Goal: Task Accomplishment & Management: Use online tool/utility

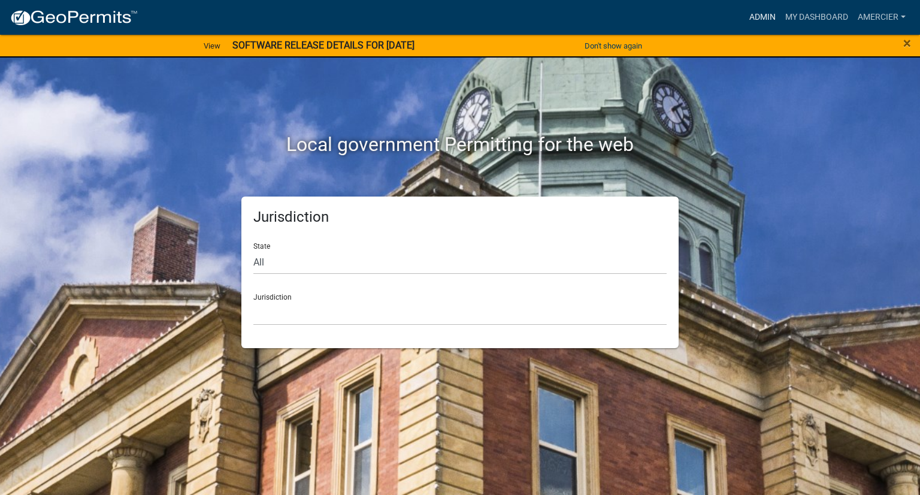
click at [756, 16] on link "Admin" at bounding box center [763, 17] width 36 height 23
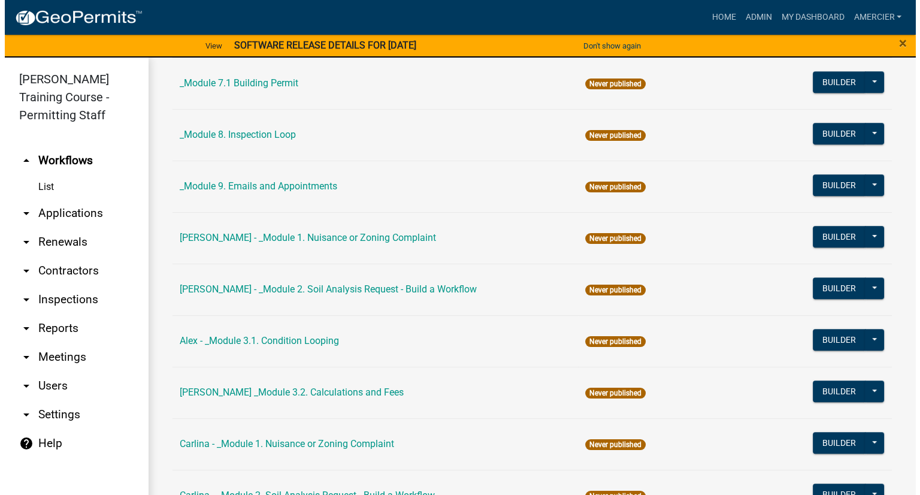
scroll to position [779, 0]
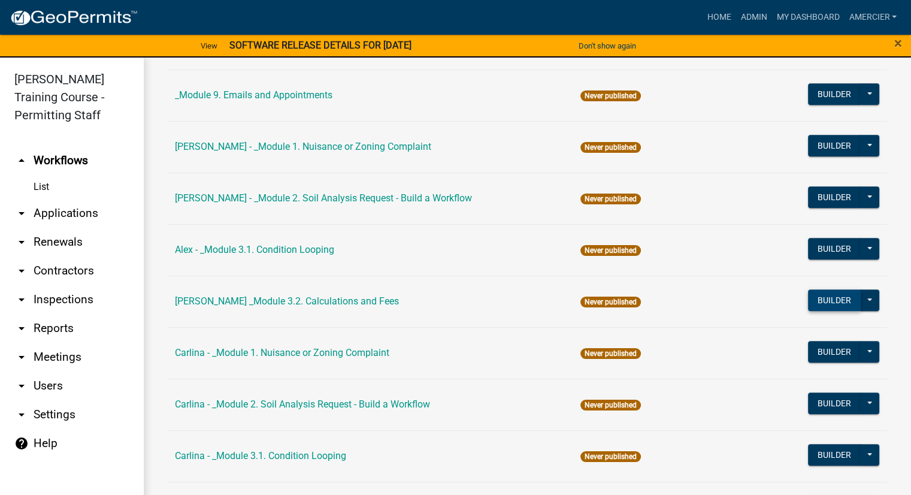
click at [818, 303] on button "Builder" at bounding box center [834, 300] width 53 height 22
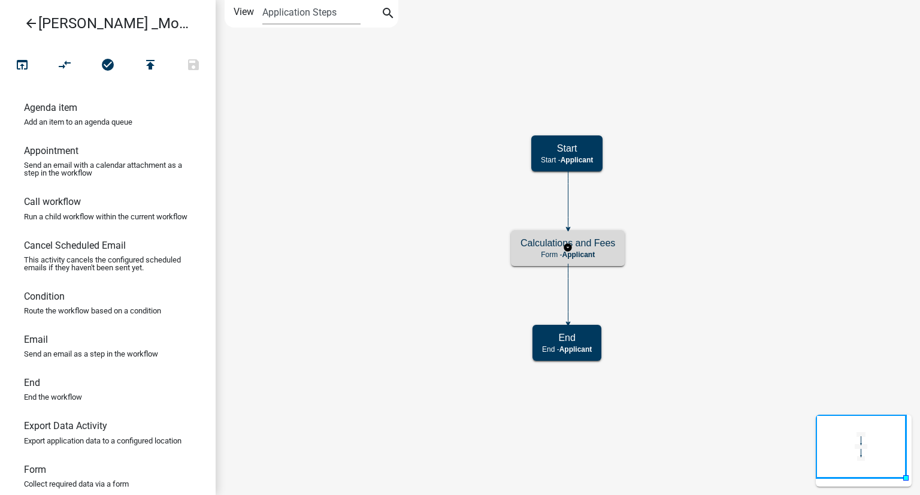
click at [539, 246] on h5 "Calculations and Fees" at bounding box center [568, 242] width 95 height 11
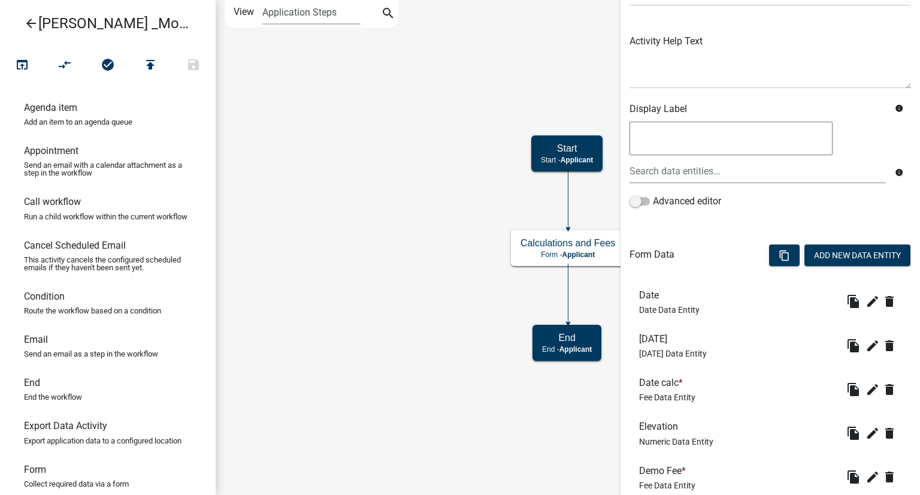
scroll to position [180, 0]
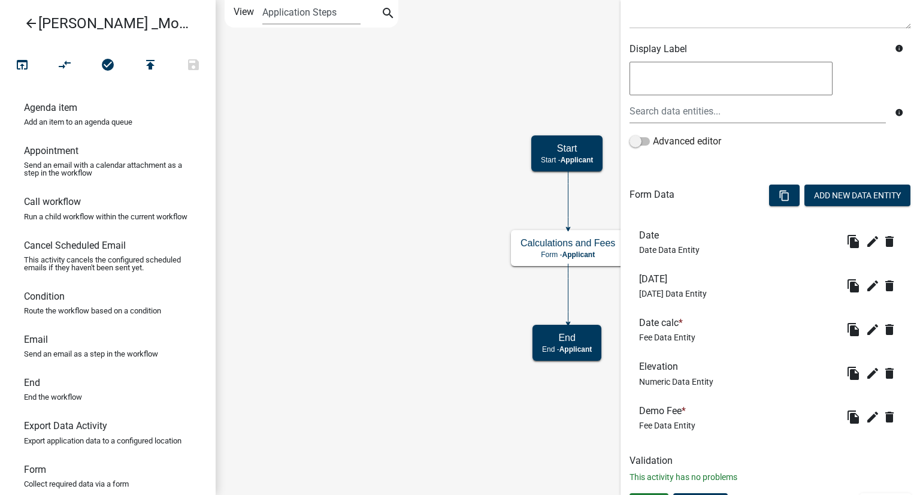
click at [646, 410] on h6 "Demo Fee *" at bounding box center [667, 410] width 56 height 11
click at [654, 418] on div "Demo Fee * Fee Data Entity" at bounding box center [667, 417] width 56 height 25
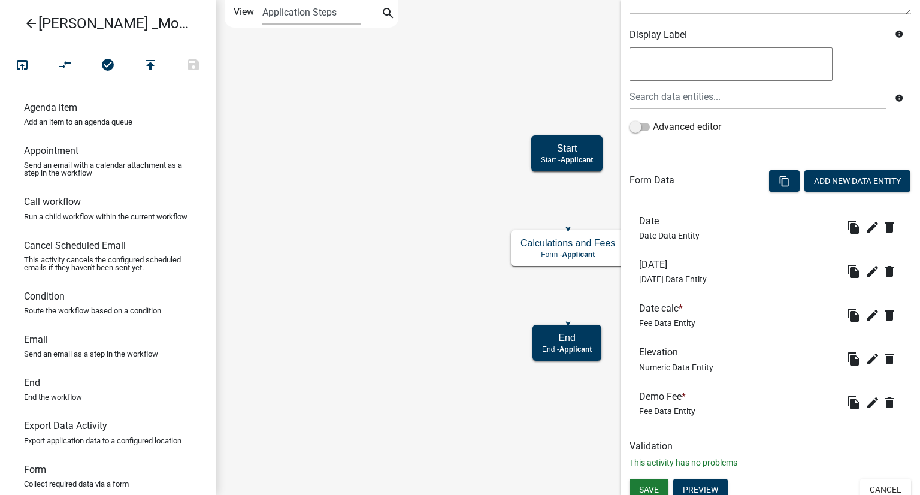
scroll to position [202, 0]
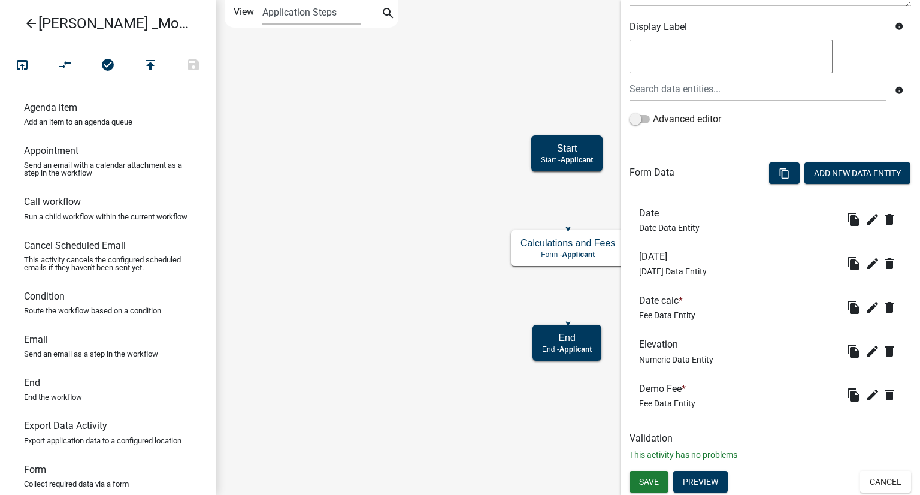
click at [670, 385] on h6 "Demo Fee *" at bounding box center [667, 388] width 56 height 11
click at [866, 394] on icon "edit" at bounding box center [873, 395] width 14 height 14
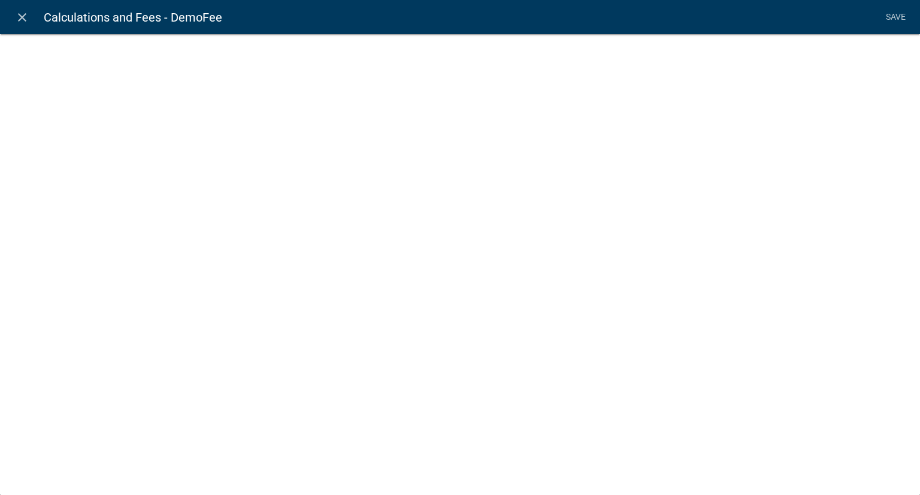
select select "fee"
select select "CURRENT_ACTIVITY"
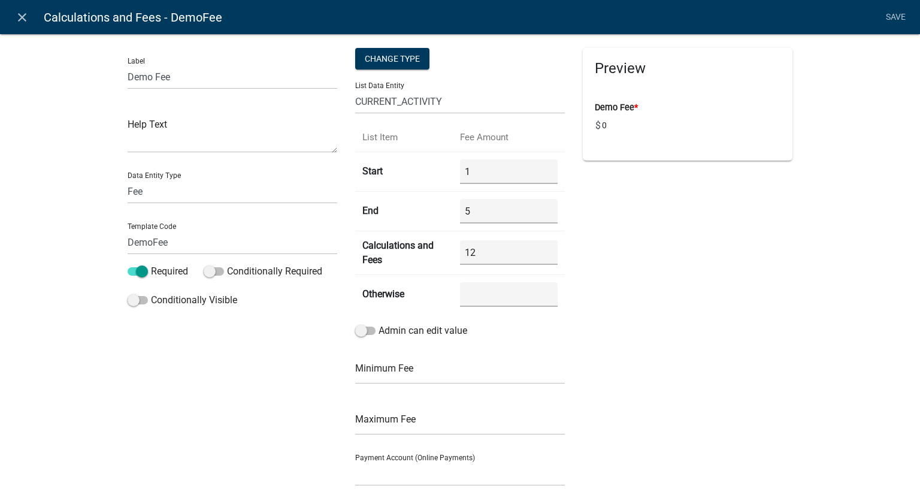
click at [371, 166] on th "Start" at bounding box center [404, 172] width 98 height 40
click at [385, 104] on select "APPLICATION_STATUS CURRENT_ACTIVITY PARENT_APPLICATION_STATUS WORKFLOW_NAME" at bounding box center [460, 101] width 210 height 25
click at [448, 104] on select "APPLICATION_STATUS CURRENT_ACTIVITY PARENT_APPLICATION_STATUS WORKFLOW_NAME" at bounding box center [460, 101] width 210 height 25
drag, startPoint x: 446, startPoint y: 93, endPoint x: 427, endPoint y: 98, distance: 19.6
click at [427, 98] on select "APPLICATION_STATUS CURRENT_ACTIVITY PARENT_APPLICATION_STATUS WORKFLOW_NAME" at bounding box center [460, 101] width 210 height 25
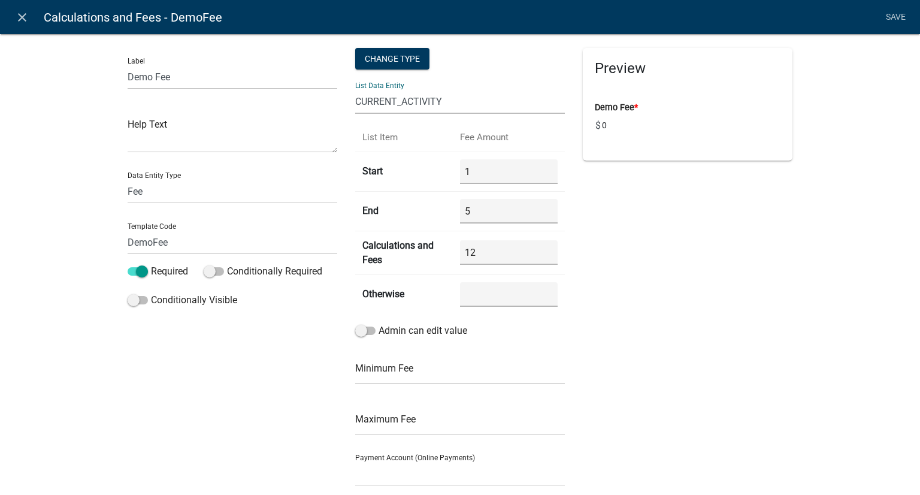
click at [434, 99] on select "APPLICATION_STATUS CURRENT_ACTIVITY PARENT_APPLICATION_STATUS WORKFLOW_NAME" at bounding box center [460, 101] width 210 height 25
click at [730, 330] on div "Preview Demo Fee * $ 0" at bounding box center [688, 317] width 228 height 538
click at [16, 12] on icon "close" at bounding box center [22, 17] width 14 height 14
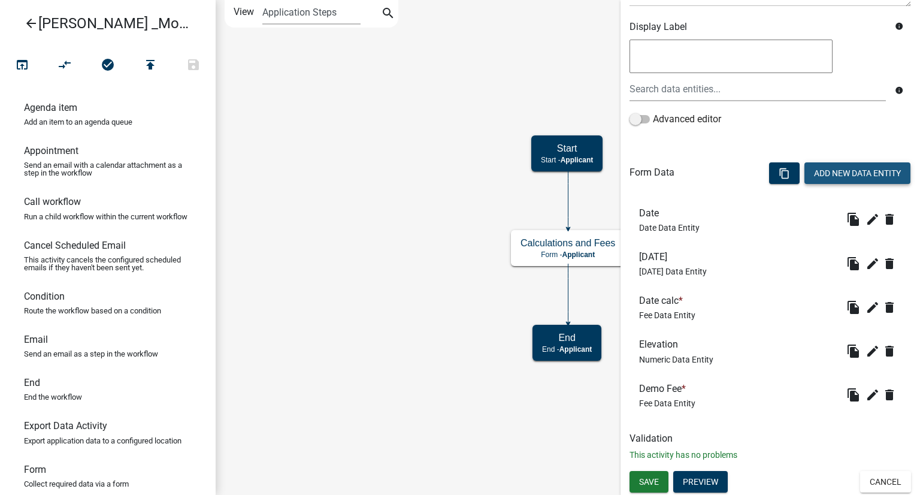
click at [821, 171] on button "Add New Data Entity" at bounding box center [858, 173] width 106 height 22
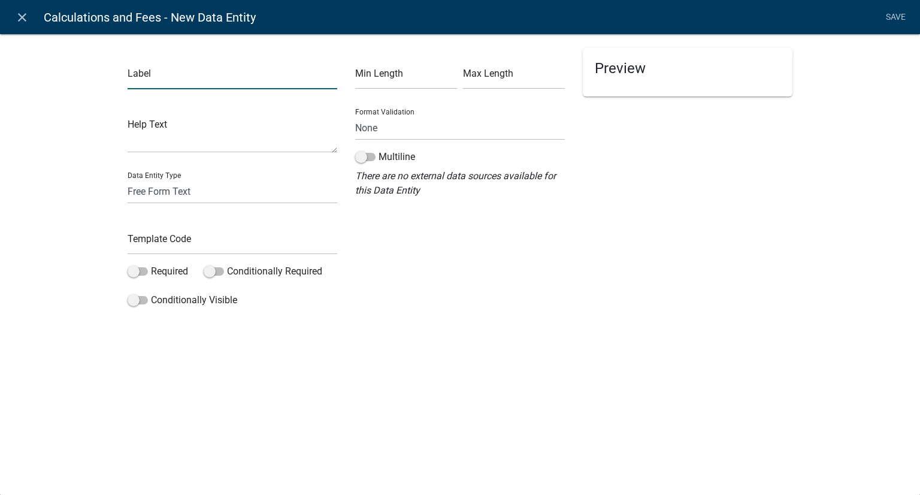
click at [156, 74] on input "text" at bounding box center [233, 77] width 210 height 25
type input "Cryptids"
click at [483, 346] on div "close Calculations and Fees - New Data Entity Save Label Cryptids Help Text Dat…" at bounding box center [460, 247] width 920 height 495
click at [210, 200] on select "Free Form Text Document Display Entity Value Fee Numeric Data Date Map Sketch D…" at bounding box center [233, 191] width 210 height 25
select select "list-data"
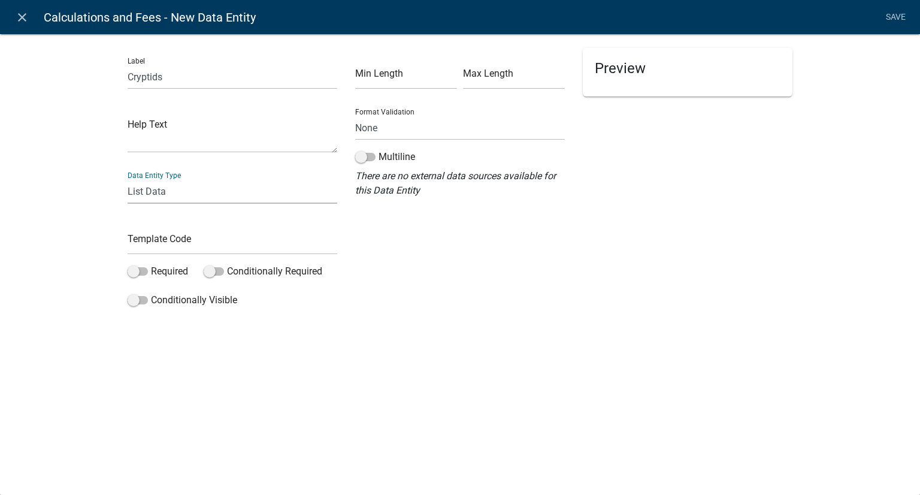
click at [128, 179] on select "Free Form Text Document Display Entity Value Fee Numeric Data Date Map Sketch D…" at bounding box center [233, 191] width 210 height 25
select select "list-data"
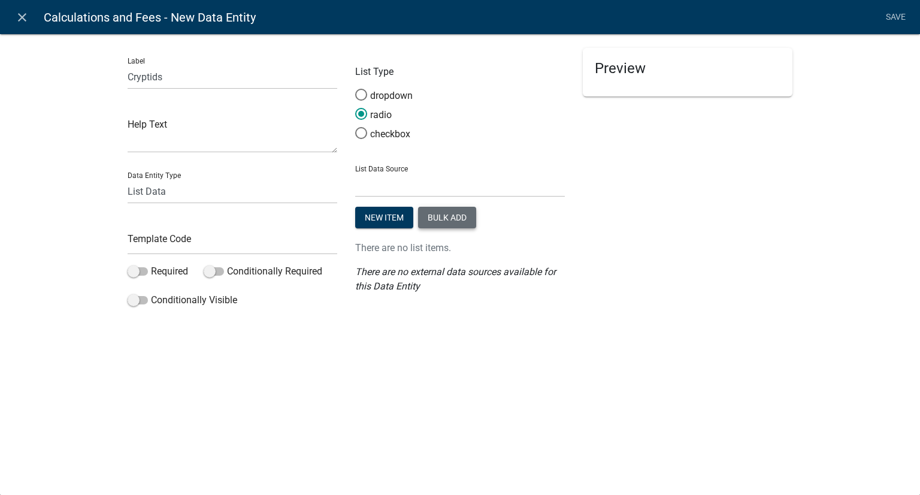
click at [439, 217] on button "Bulk add" at bounding box center [447, 218] width 58 height 22
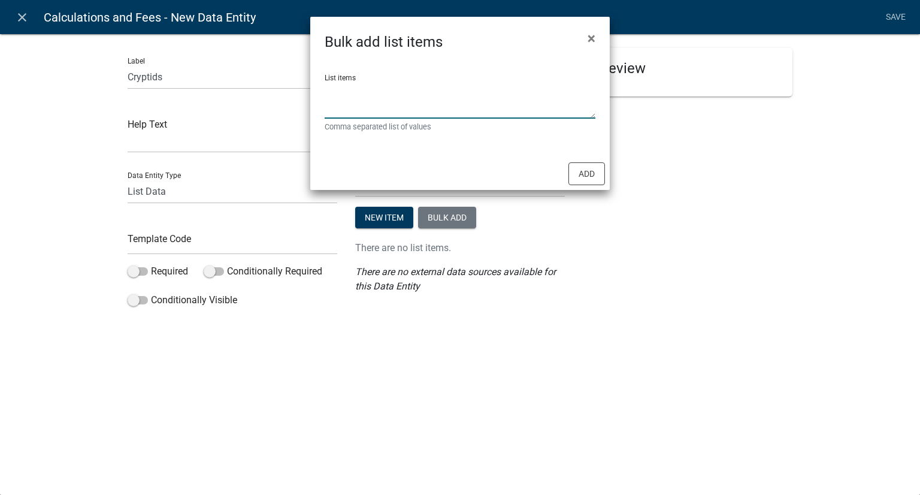
click at [351, 114] on textarea "List items" at bounding box center [460, 99] width 271 height 37
type textarea "Bigfoot, Mothman, Jersey Devil"
click at [581, 171] on button "Add" at bounding box center [587, 173] width 37 height 23
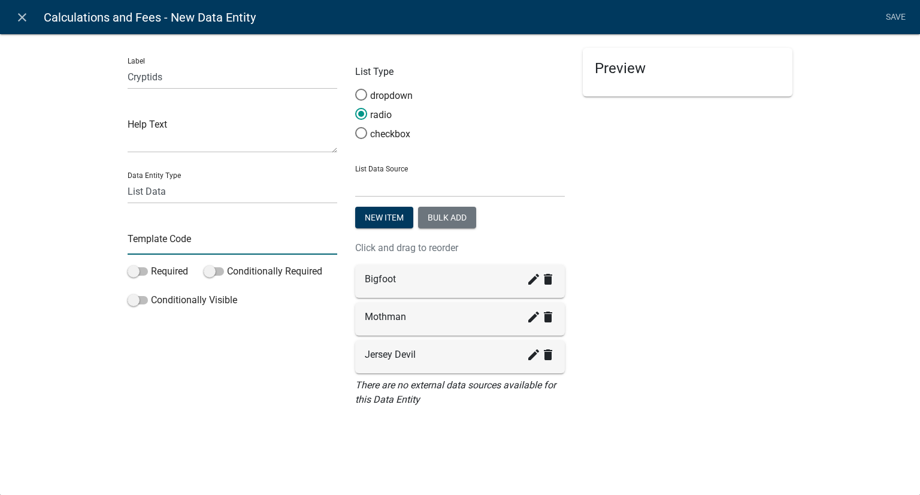
click at [193, 238] on input "text" at bounding box center [233, 242] width 210 height 25
type input "c"
drag, startPoint x: 183, startPoint y: 243, endPoint x: 158, endPoint y: 237, distance: 26.6
click at [158, 237] on input "CryptidFees" at bounding box center [233, 242] width 210 height 25
type input "CryptidType"
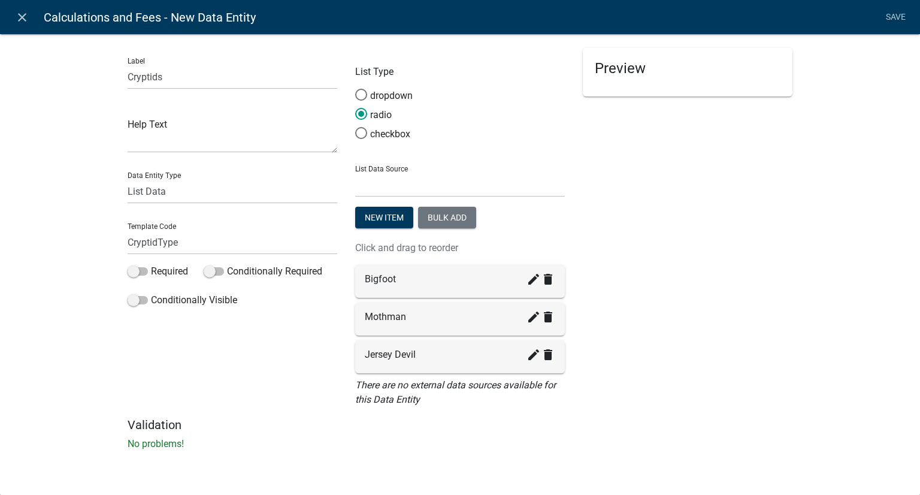
click at [896, 15] on li "Save" at bounding box center [896, 17] width 30 height 23
click at [893, 10] on link "Save" at bounding box center [896, 17] width 30 height 23
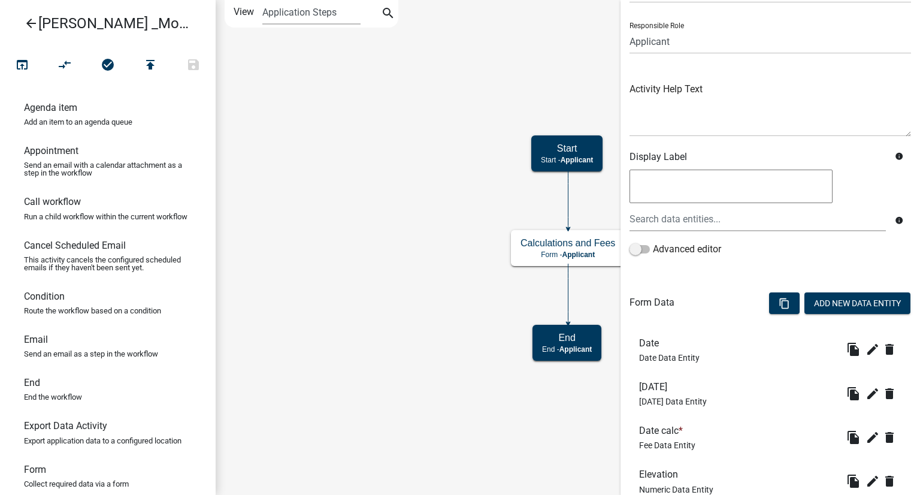
scroll to position [246, 0]
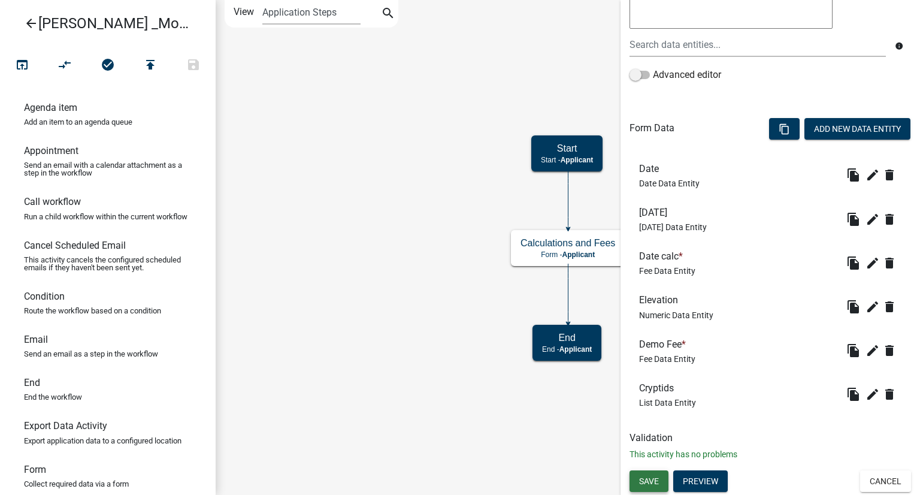
click at [653, 482] on span "Save" at bounding box center [649, 481] width 20 height 10
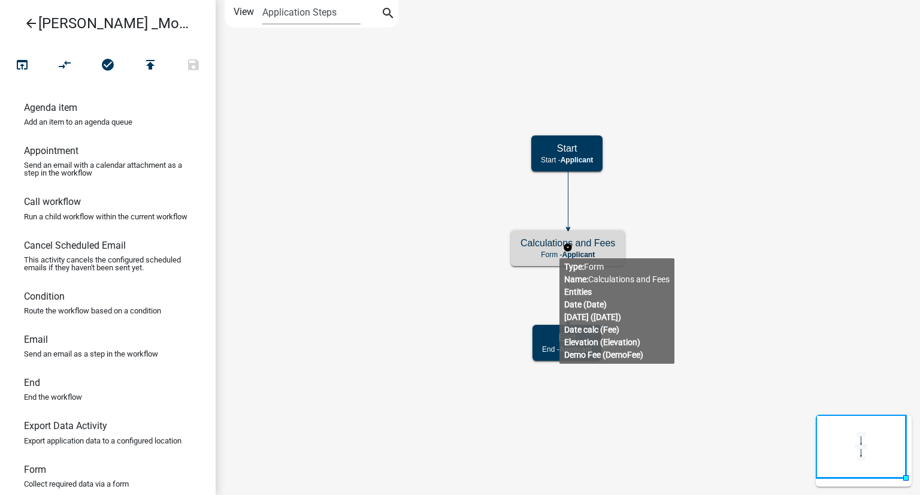
click at [560, 249] on div "Calculations and Fees Form - Applicant" at bounding box center [568, 248] width 114 height 36
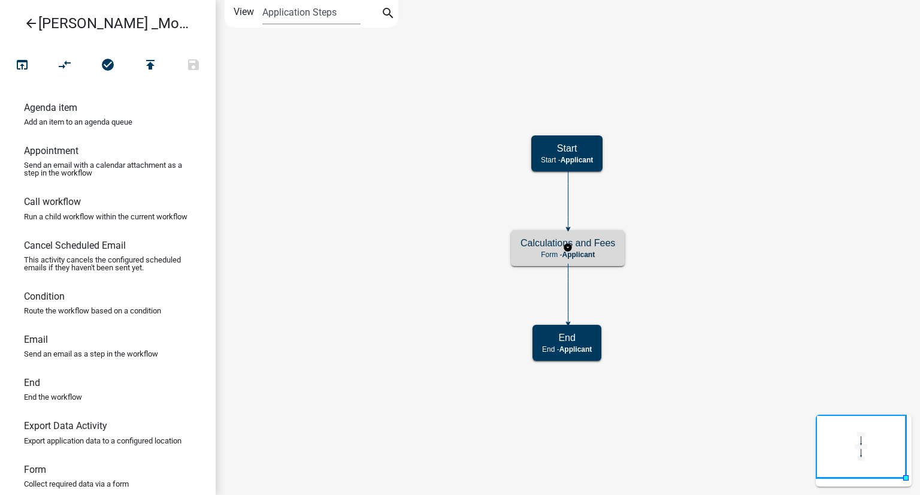
click at [560, 249] on div "Calculations and Fees Form - Applicant" at bounding box center [568, 248] width 114 height 36
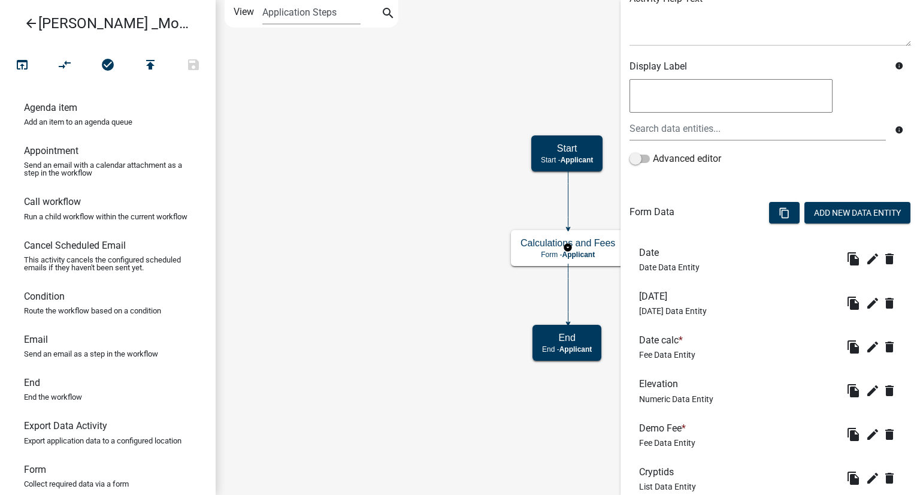
scroll to position [240, 0]
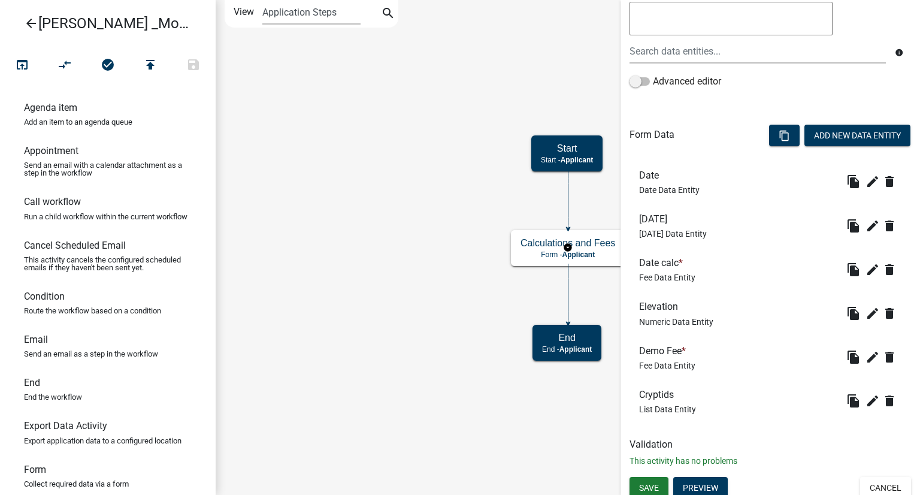
click at [663, 356] on div "Demo Fee * Fee Data Entity" at bounding box center [667, 357] width 56 height 25
click at [866, 357] on icon "edit" at bounding box center [873, 357] width 14 height 14
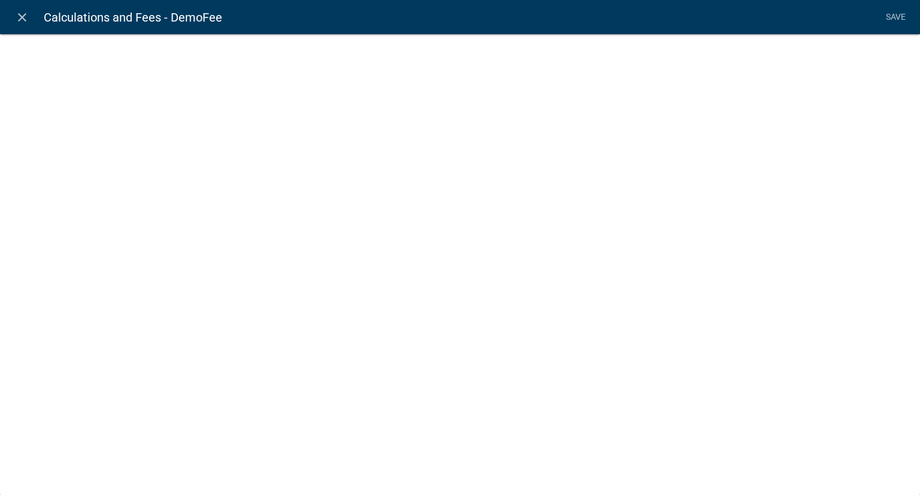
select select "fee"
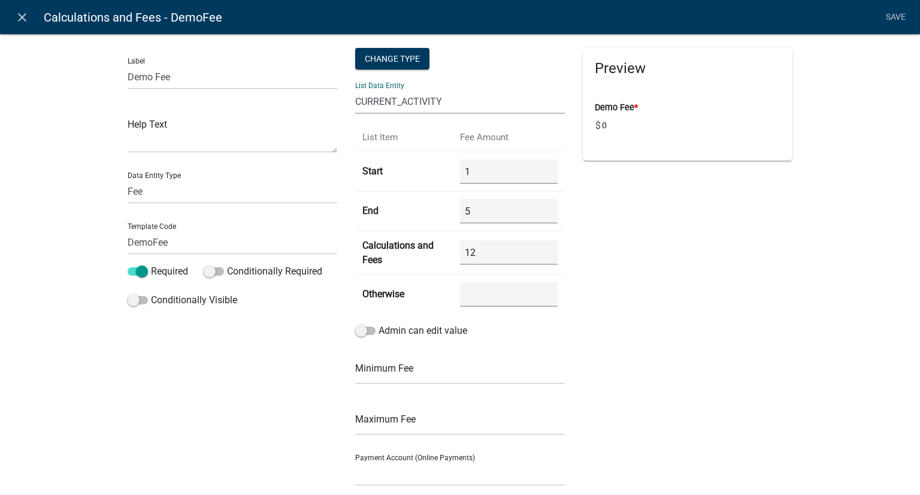
click at [454, 101] on select "APPLICATION_STATUS CryptidType CURRENT_ACTIVITY PARENT_APPLICATION_STATUS WORKF…" at bounding box center [460, 101] width 210 height 25
select select "CryptidType"
click at [355, 89] on select "APPLICATION_STATUS CryptidType CURRENT_ACTIVITY PARENT_APPLICATION_STATUS WORKF…" at bounding box center [460, 101] width 210 height 25
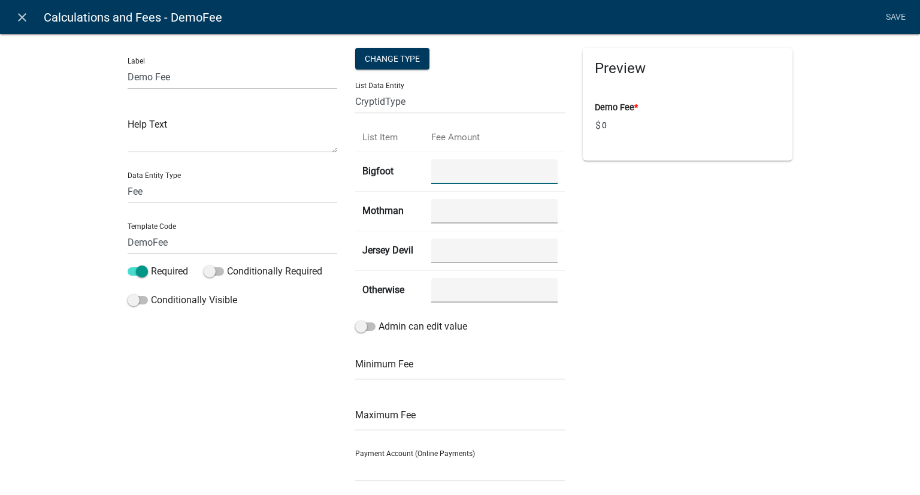
click at [495, 173] on input "number" at bounding box center [494, 171] width 126 height 25
type input "100"
click at [460, 219] on input "number" at bounding box center [494, 211] width 126 height 25
type input "500"
click at [518, 243] on Devil "number" at bounding box center [494, 250] width 126 height 25
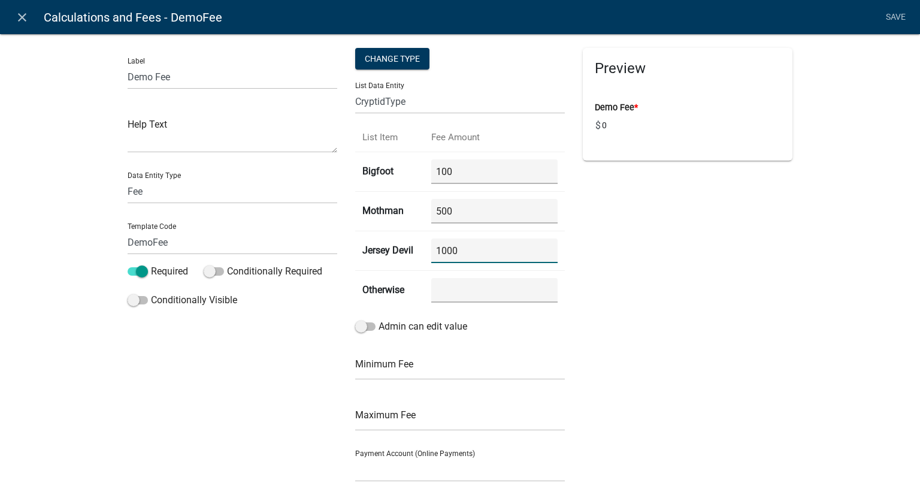
type Devil "1000"
click at [487, 283] on input "number" at bounding box center [494, 290] width 126 height 25
type input "0"
click at [364, 327] on span at bounding box center [365, 326] width 20 height 8
click at [379, 319] on input "Admin can edit value" at bounding box center [379, 319] width 0 height 0
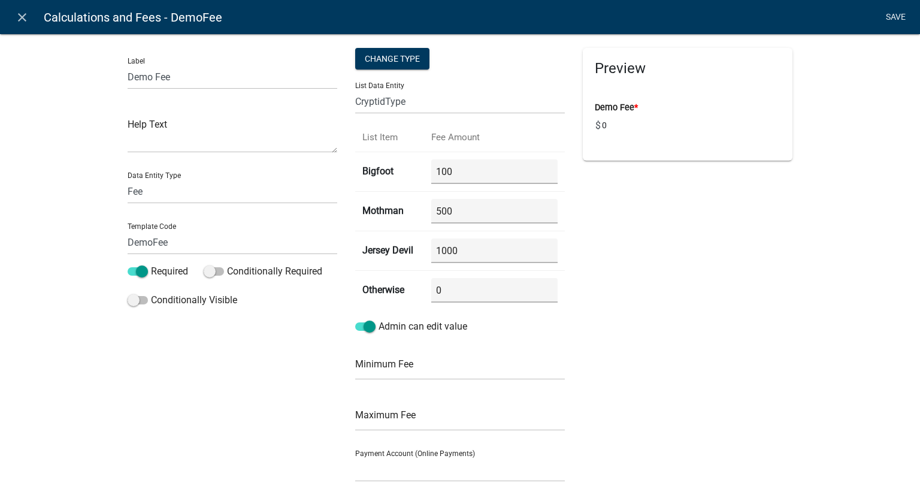
click at [894, 13] on link "Save" at bounding box center [896, 17] width 30 height 23
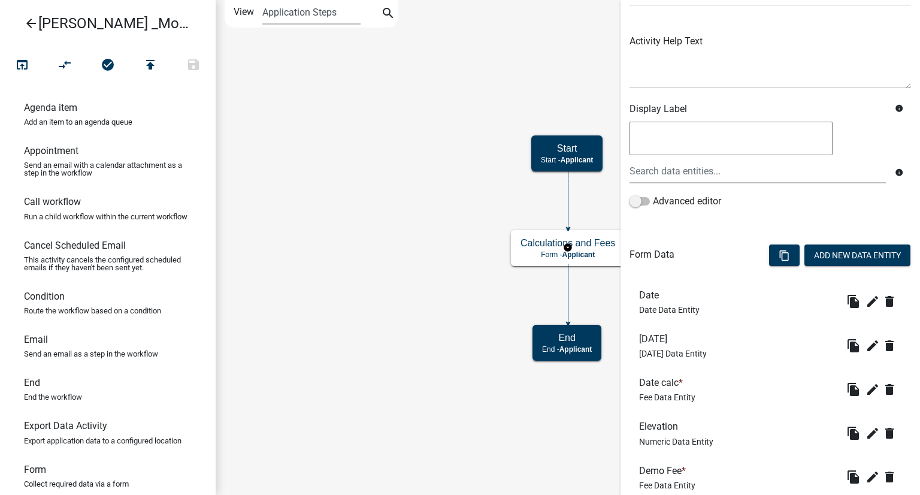
scroll to position [246, 0]
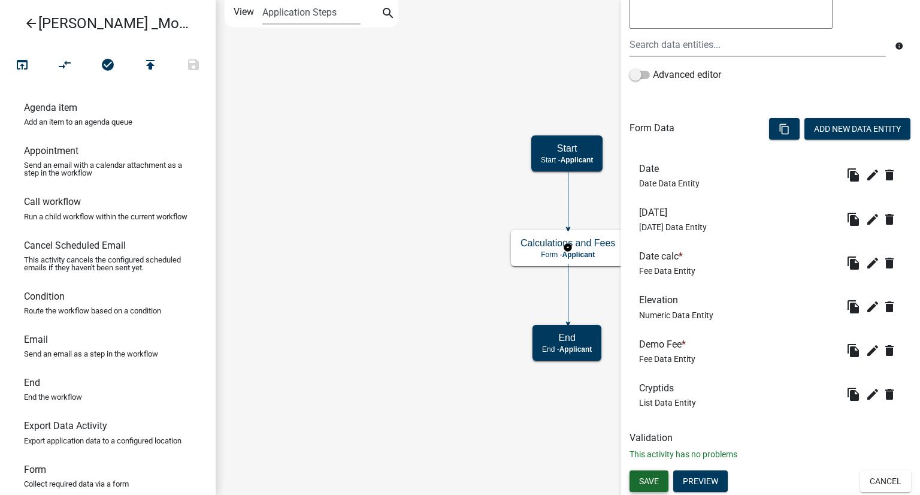
click at [641, 480] on span "Save" at bounding box center [649, 481] width 20 height 10
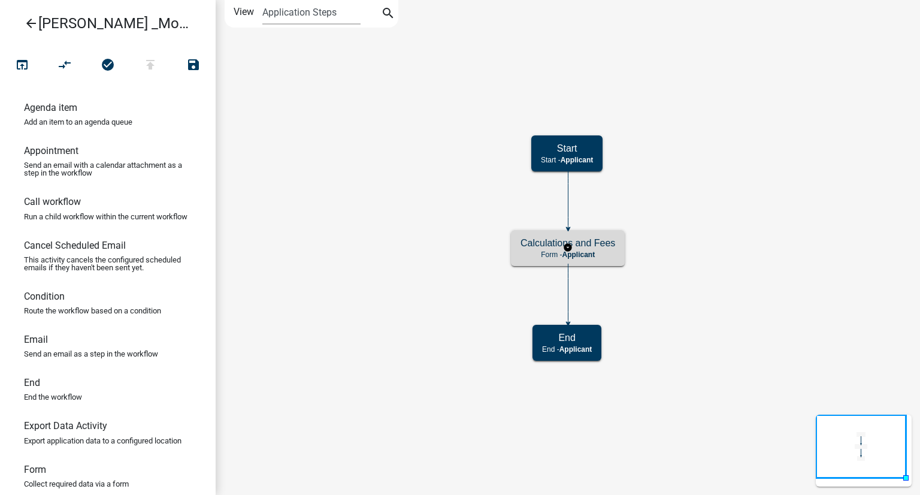
scroll to position [0, 0]
click at [20, 59] on icon "open_in_browser" at bounding box center [22, 66] width 14 height 17
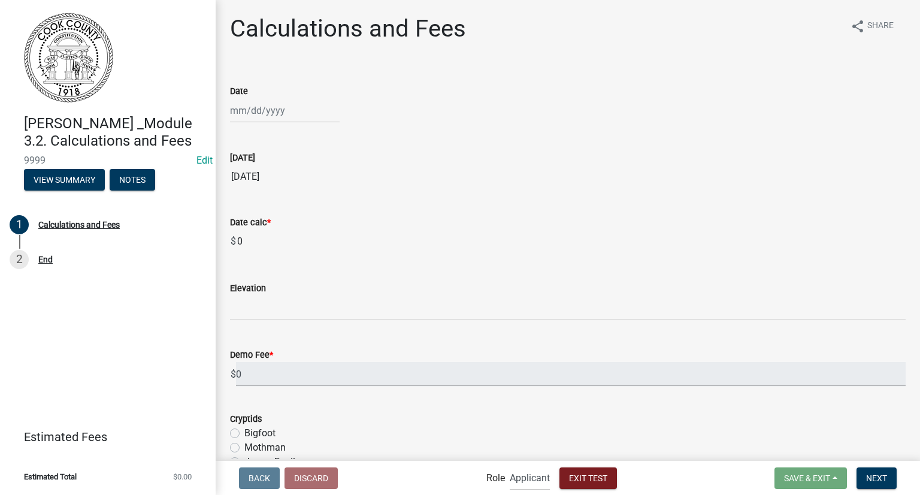
scroll to position [67, 0]
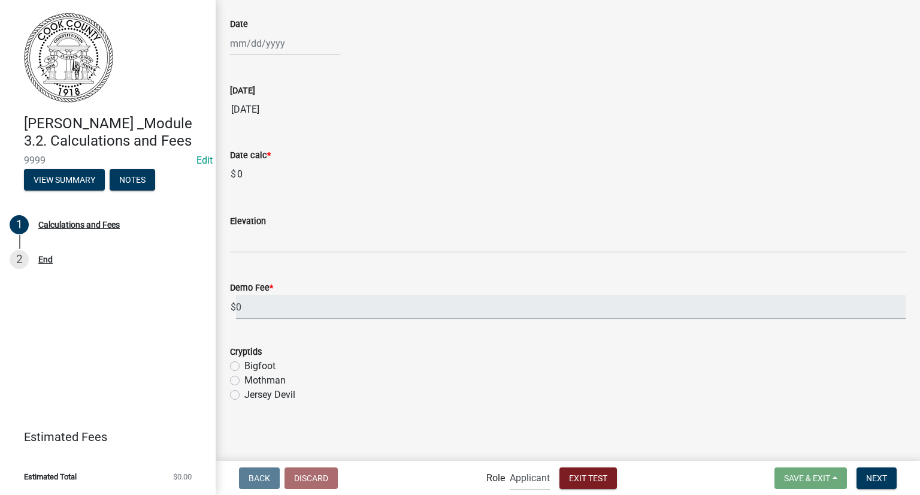
click at [244, 392] on label "Jersey Devil" at bounding box center [269, 395] width 51 height 14
click at [244, 392] on input "Jersey Devil" at bounding box center [248, 392] width 8 height 8
radio input "true"
click at [244, 367] on label "Bigfoot" at bounding box center [259, 366] width 31 height 14
click at [244, 367] on input "Bigfoot" at bounding box center [248, 363] width 8 height 8
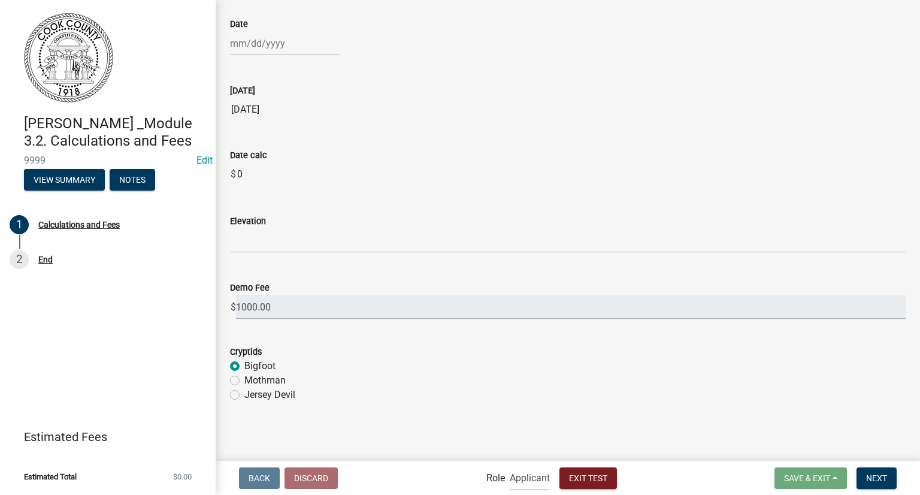
radio input "true"
click at [244, 377] on label "Mothman" at bounding box center [264, 380] width 41 height 14
click at [244, 377] on input "Mothman" at bounding box center [248, 377] width 8 height 8
radio input "true"
click at [604, 480] on span "Exit Test" at bounding box center [588, 478] width 38 height 10
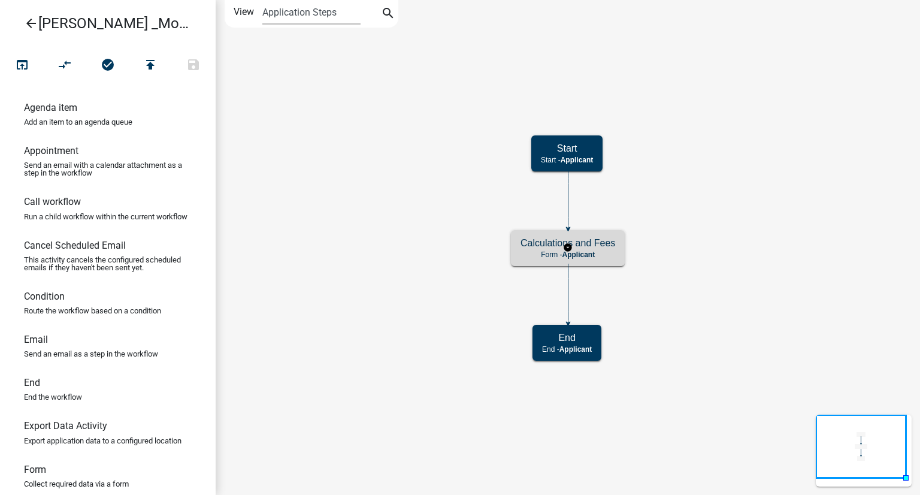
click at [607, 254] on p "Form - Applicant" at bounding box center [568, 254] width 95 height 8
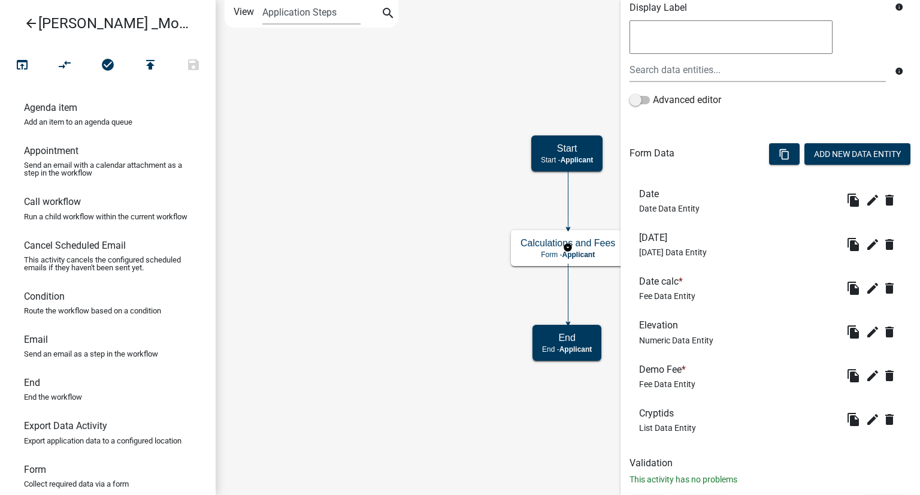
scroll to position [240, 0]
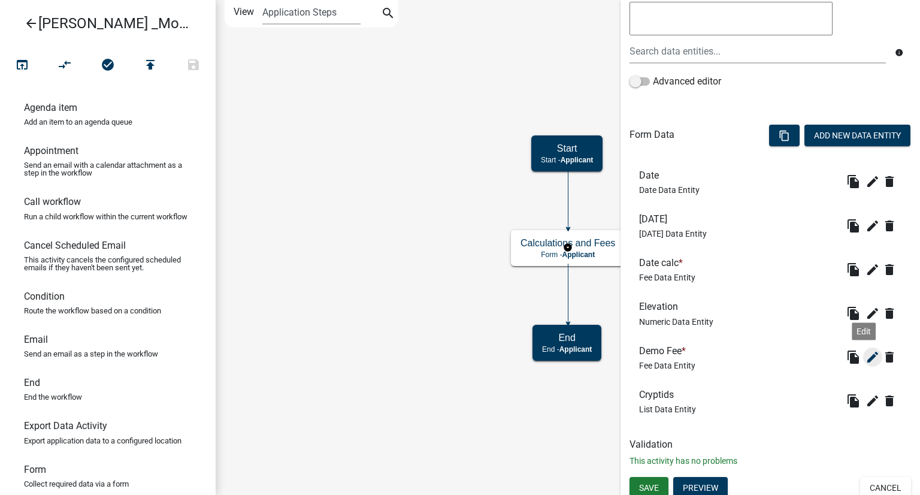
click at [866, 359] on icon "edit" at bounding box center [873, 357] width 14 height 14
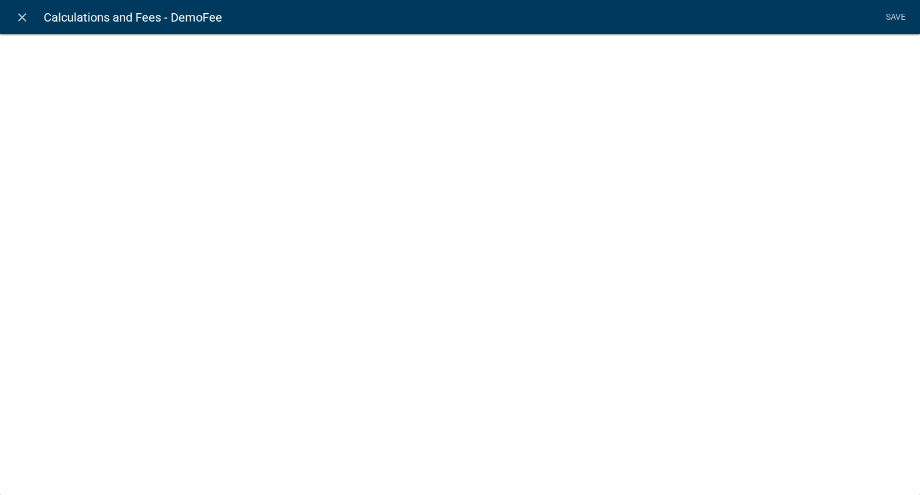
select select "fee"
select select "CryptidType"
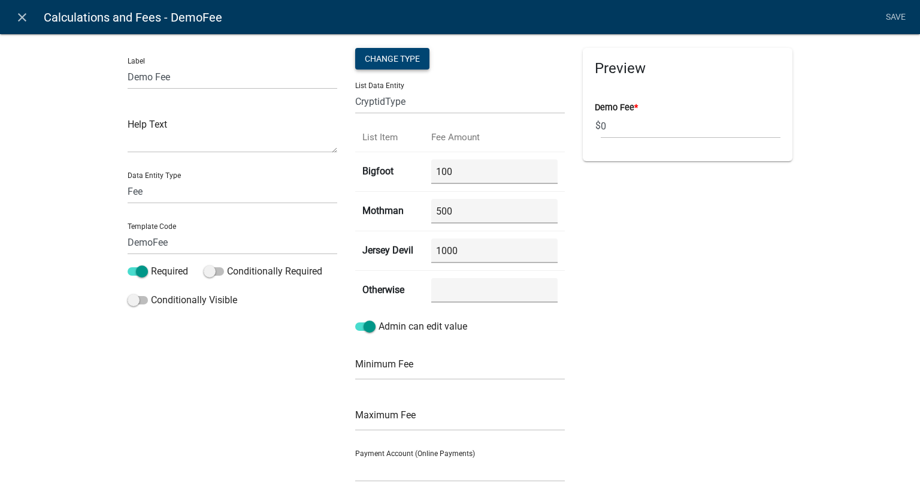
click at [374, 56] on div "Change Type" at bounding box center [392, 59] width 74 height 22
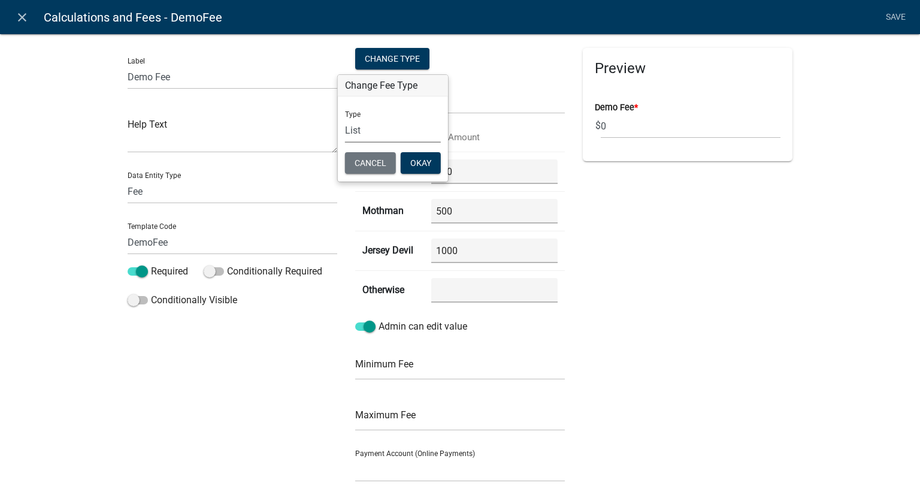
click at [361, 128] on select "Simple List Advanced" at bounding box center [393, 130] width 96 height 25
select select "0"
click at [345, 143] on select "Simple List Advanced" at bounding box center [393, 130] width 96 height 25
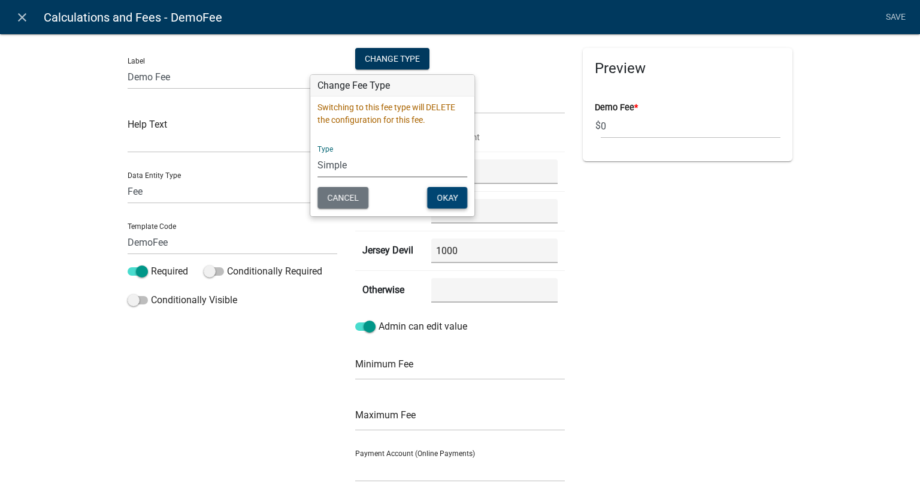
click at [451, 198] on button "Okay" at bounding box center [447, 198] width 40 height 22
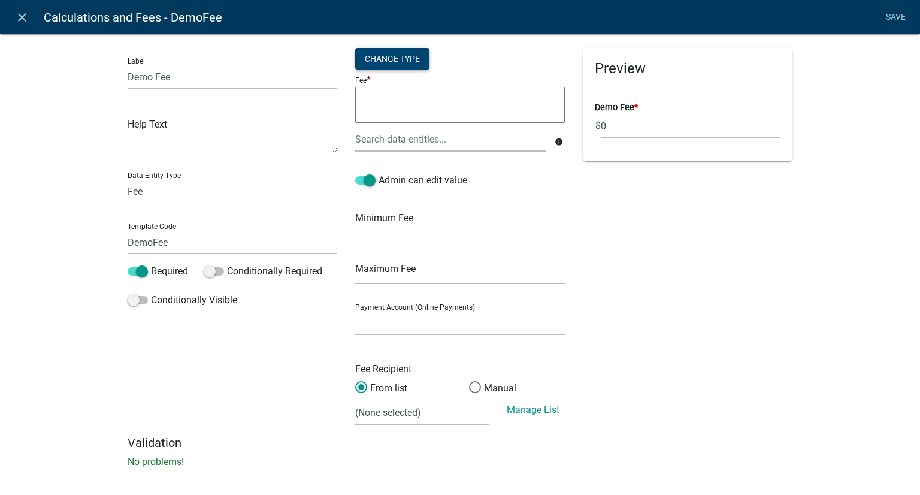
click at [400, 58] on div "Change Type" at bounding box center [392, 59] width 74 height 22
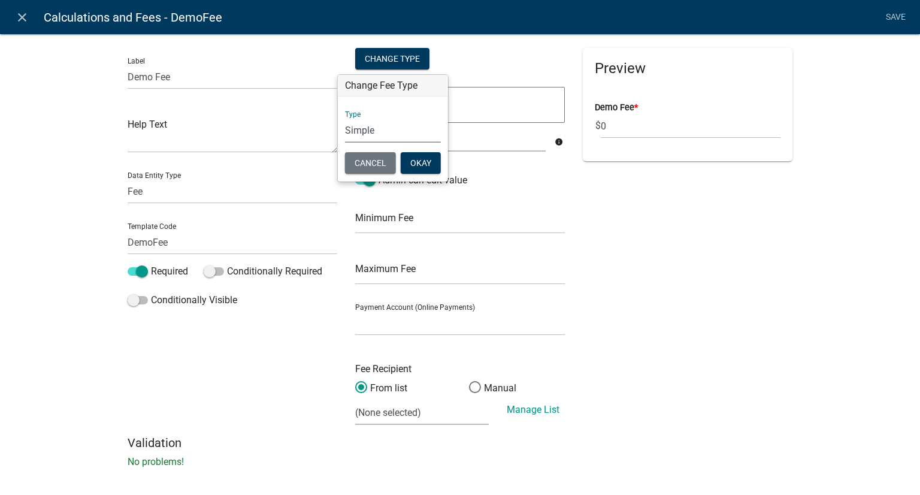
click at [347, 130] on select "Simple List Advanced" at bounding box center [393, 130] width 96 height 25
select select "2"
click at [345, 143] on select "Simple List Advanced" at bounding box center [393, 130] width 96 height 25
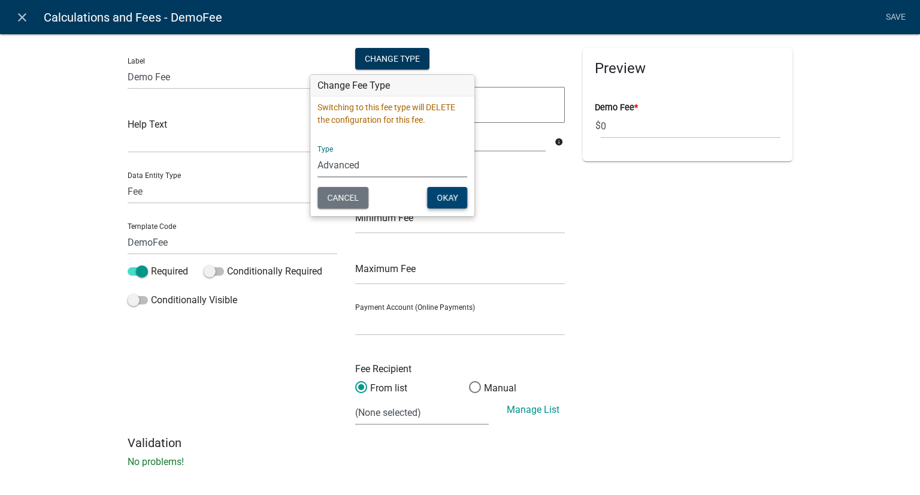
click at [441, 192] on button "Okay" at bounding box center [447, 198] width 40 height 22
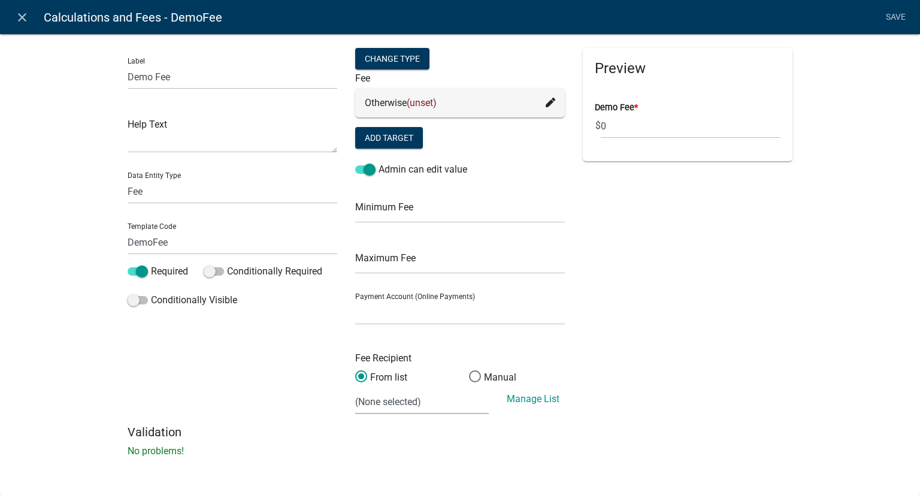
click at [458, 107] on div "Otherwise (unset)" at bounding box center [460, 103] width 191 height 14
click at [549, 100] on icon at bounding box center [551, 103] width 10 height 10
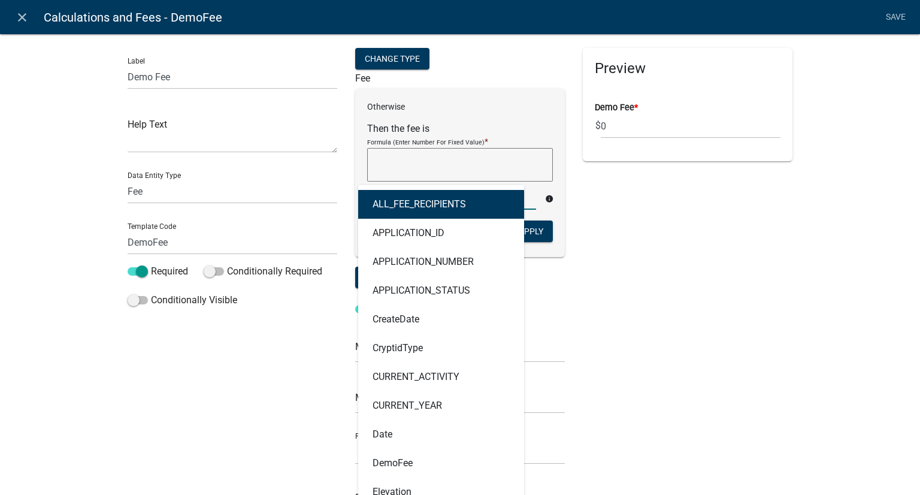
click at [472, 200] on div "ALL_FEE_RECIPIENTS APPLICATION_ID APPLICATION_NUMBER APPLICATION_STATUS CreateD…" at bounding box center [451, 197] width 187 height 25
click at [716, 319] on div "Preview Demo Fee * $ 0" at bounding box center [688, 306] width 228 height 516
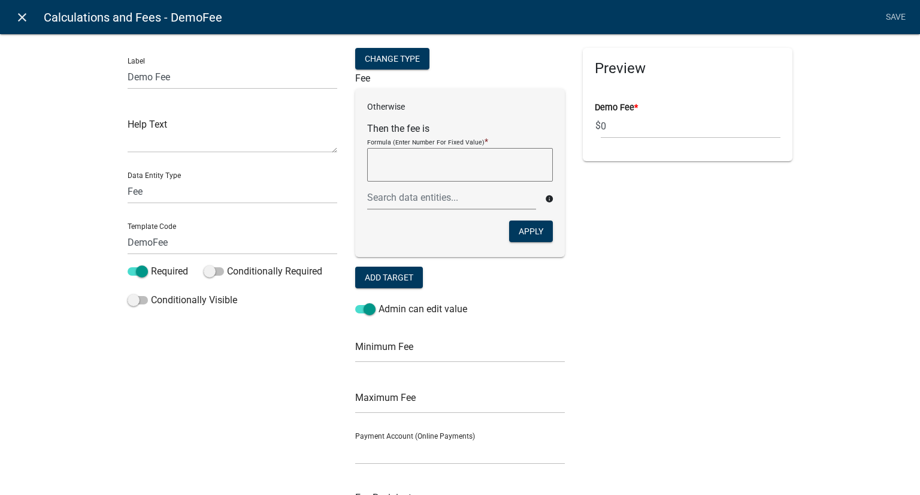
click at [26, 17] on icon "close" at bounding box center [22, 17] width 14 height 14
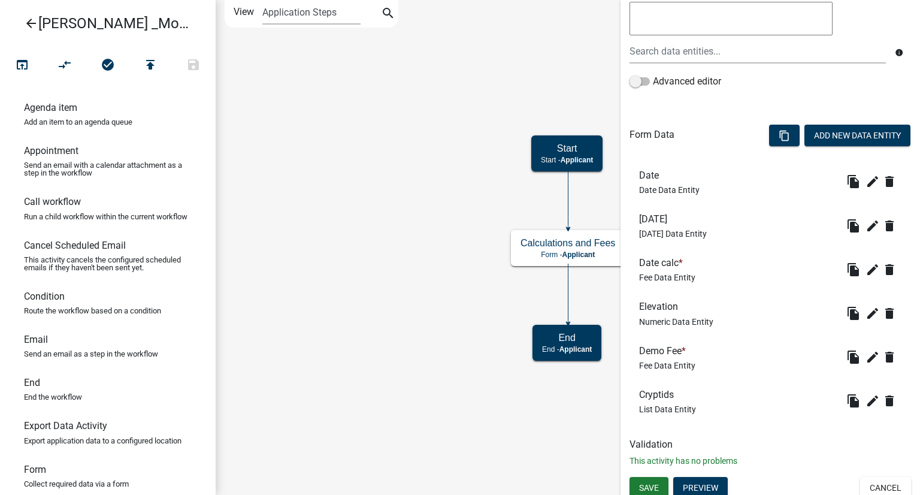
click at [352, 137] on icon "Start Start - Applicant End End - Applicant Calculations and Fees Form - Applic…" at bounding box center [567, 248] width 703 height 494
click at [636, 488] on button "Save" at bounding box center [649, 488] width 39 height 22
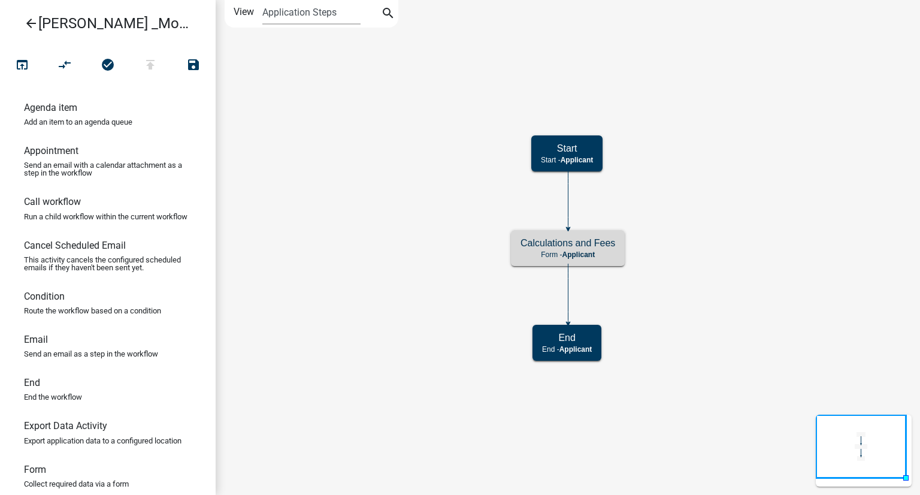
scroll to position [0, 0]
click at [555, 247] on h5 "Calculations and Fees" at bounding box center [568, 242] width 95 height 11
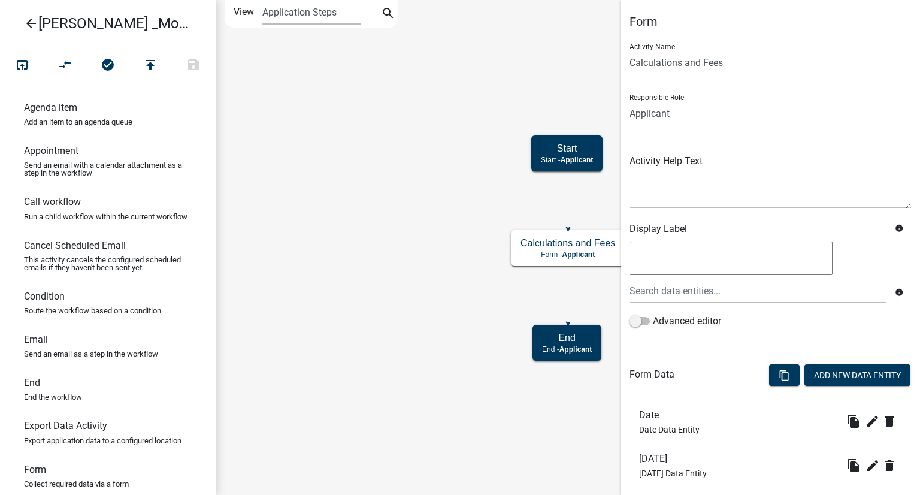
scroll to position [246, 0]
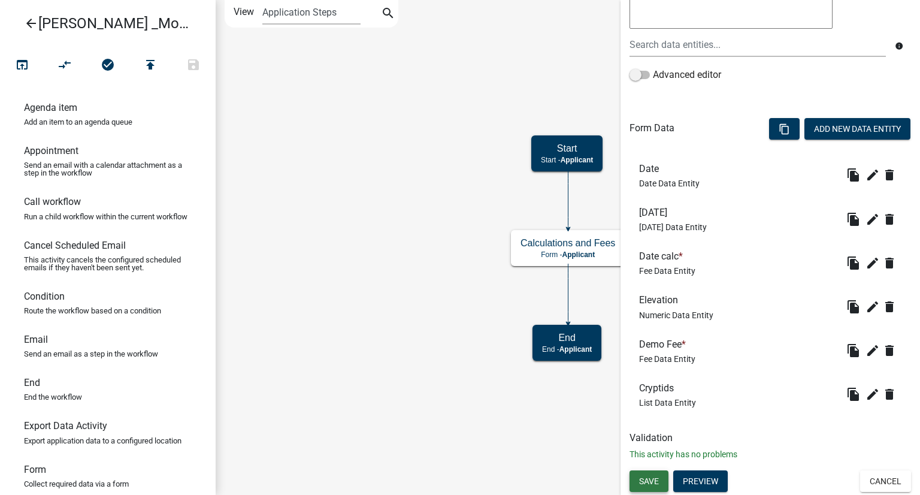
click at [645, 483] on span "Save" at bounding box center [649, 481] width 20 height 10
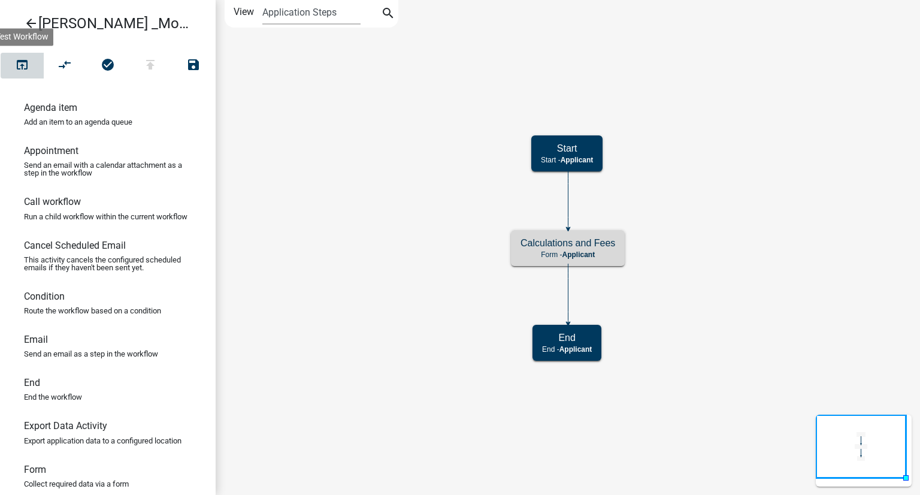
click at [22, 71] on icon "open_in_browser" at bounding box center [22, 66] width 14 height 17
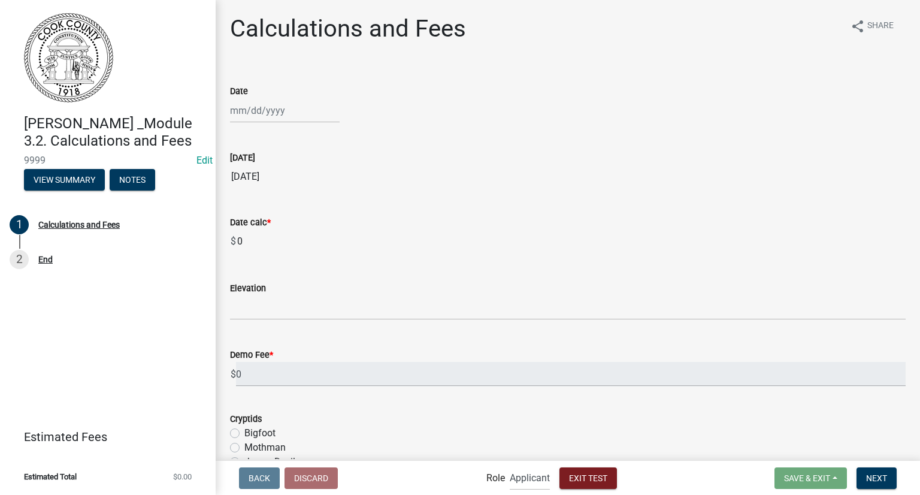
scroll to position [67, 0]
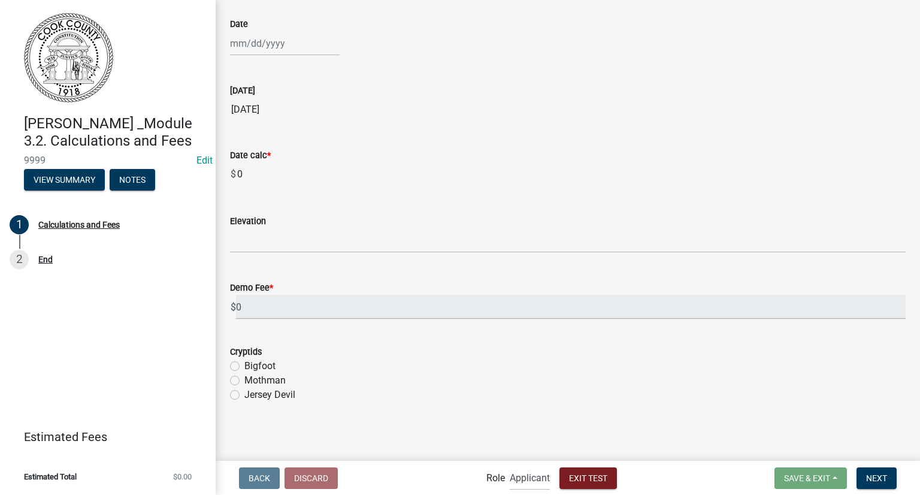
click at [240, 364] on div "Bigfoot" at bounding box center [568, 366] width 676 height 14
click at [244, 366] on label "Bigfoot" at bounding box center [259, 366] width 31 height 14
click at [244, 366] on input "Bigfoot" at bounding box center [248, 363] width 8 height 8
radio input "true"
click at [397, 359] on div "Bigfoot" at bounding box center [568, 366] width 676 height 14
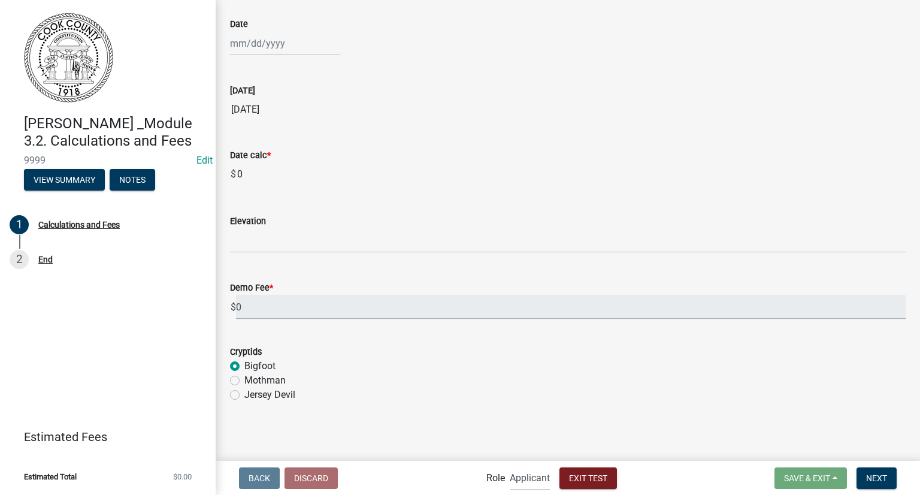
click at [244, 378] on label "Mothman" at bounding box center [264, 380] width 41 height 14
click at [244, 378] on input "Mothman" at bounding box center [248, 377] width 8 height 8
radio input "true"
click at [587, 479] on span "Exit Test" at bounding box center [588, 478] width 38 height 10
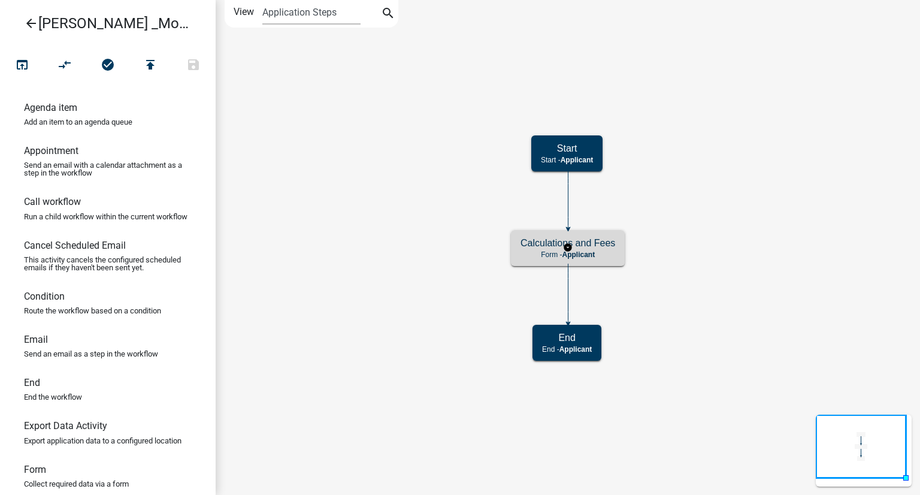
click at [551, 247] on h5 "Calculations and Fees" at bounding box center [568, 242] width 95 height 11
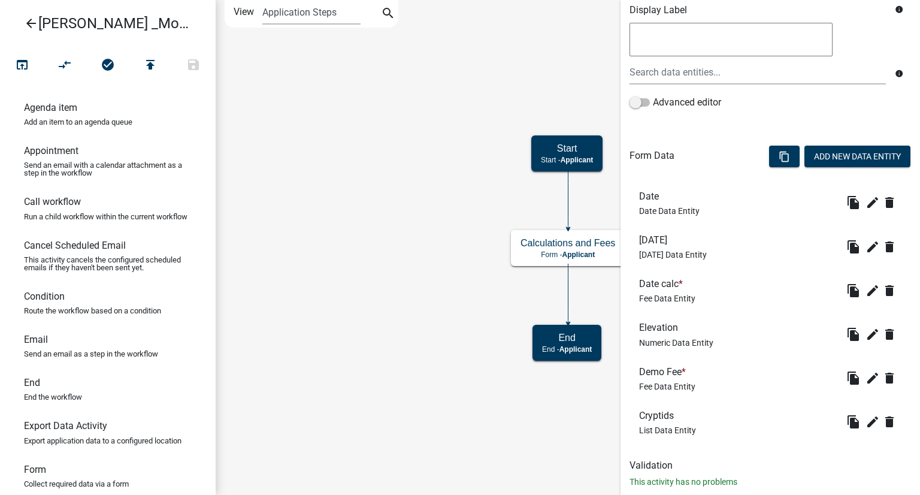
scroll to position [240, 0]
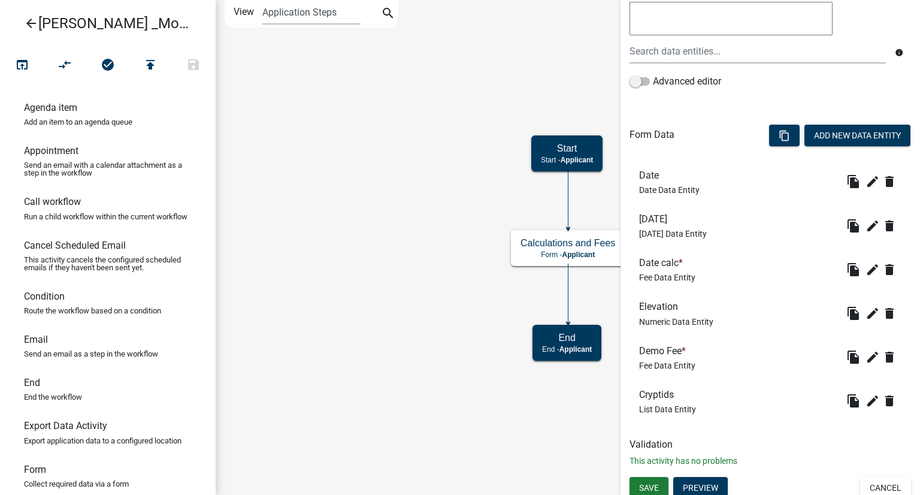
click at [657, 362] on span "Fee Data Entity" at bounding box center [667, 366] width 56 height 10
click at [866, 358] on icon "edit" at bounding box center [873, 357] width 14 height 14
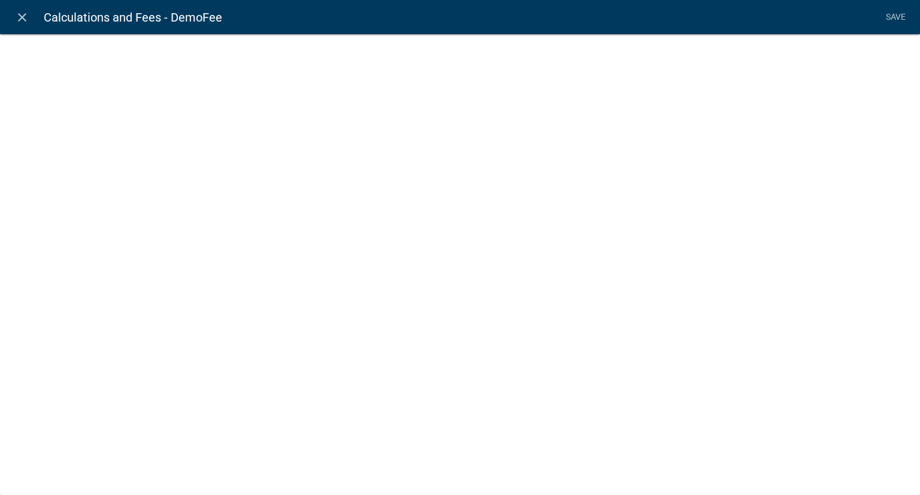
select select "fee"
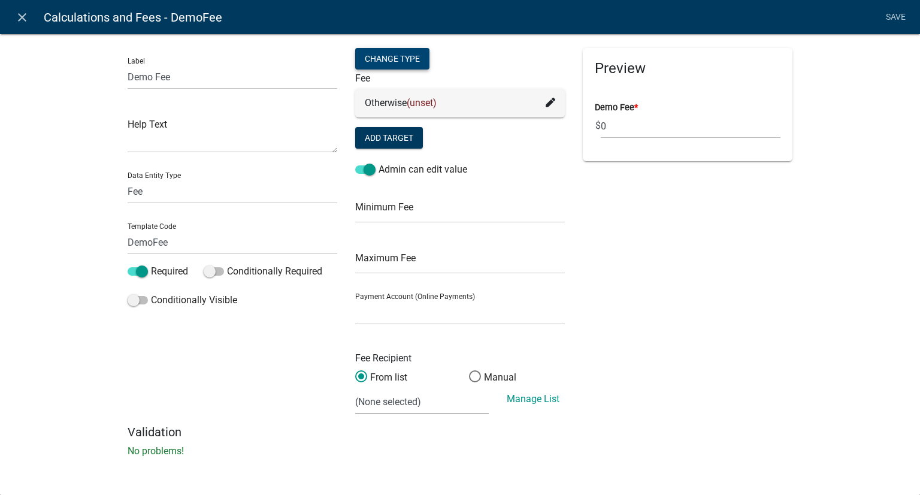
click at [376, 64] on div "Change Type" at bounding box center [392, 59] width 74 height 22
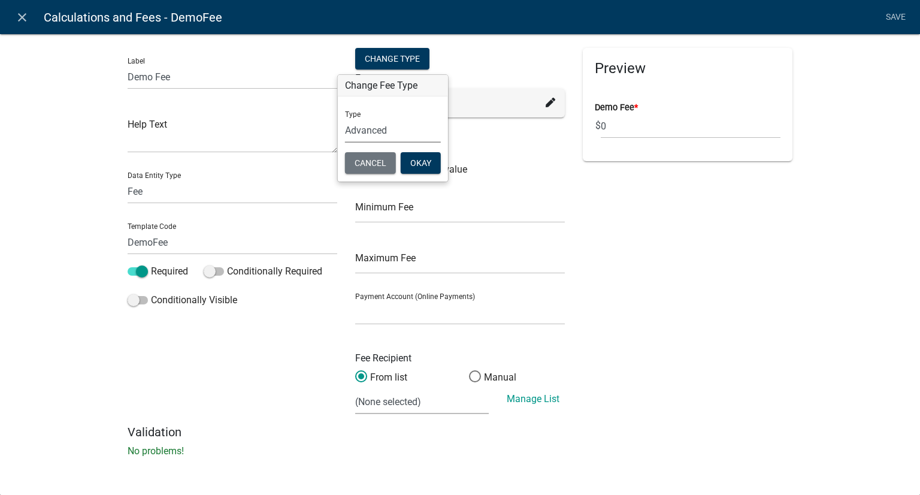
click at [373, 137] on select "Simple List Advanced" at bounding box center [393, 130] width 96 height 25
select select "1"
click at [345, 143] on select "Simple List Advanced" at bounding box center [393, 130] width 96 height 25
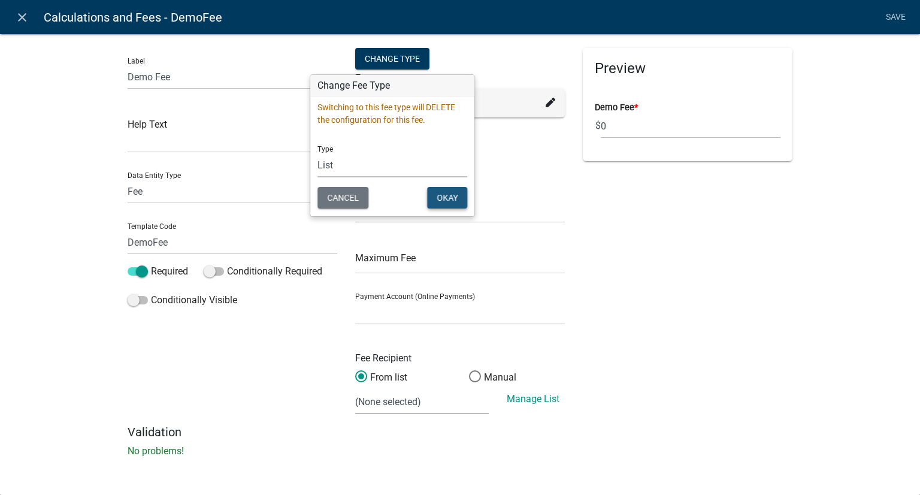
click at [442, 200] on button "Okay" at bounding box center [447, 198] width 40 height 22
select select "CryptidType"
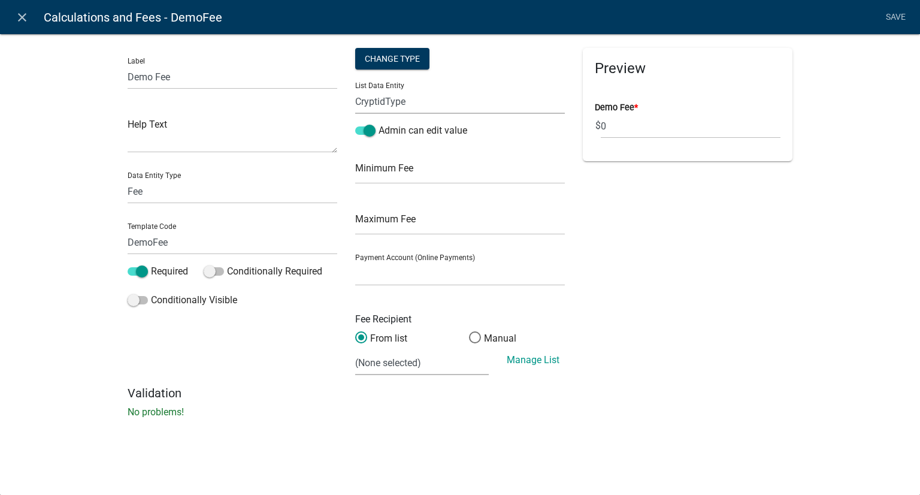
click at [434, 99] on select "APPLICATION_STATUS CryptidType CURRENT_ACTIVITY PARENT_APPLICATION_STATUS WORKF…" at bounding box center [460, 101] width 210 height 25
click at [355, 89] on select "APPLICATION_STATUS CryptidType CURRENT_ACTIVITY PARENT_APPLICATION_STATUS WORKF…" at bounding box center [460, 101] width 210 height 25
click at [695, 254] on div "Preview Demo Fee * $ 0" at bounding box center [688, 217] width 228 height 338
click at [388, 62] on div "Change Type" at bounding box center [392, 59] width 74 height 22
select select "1"
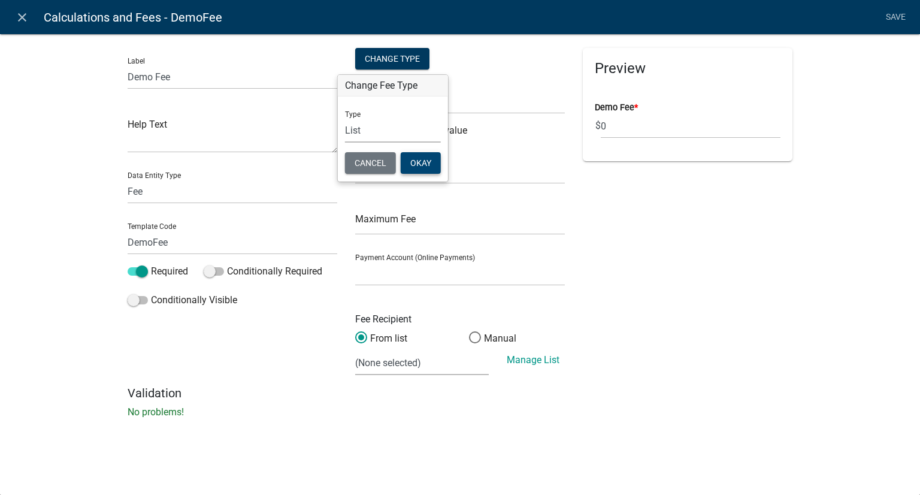
click at [422, 159] on button "Okay" at bounding box center [421, 163] width 40 height 22
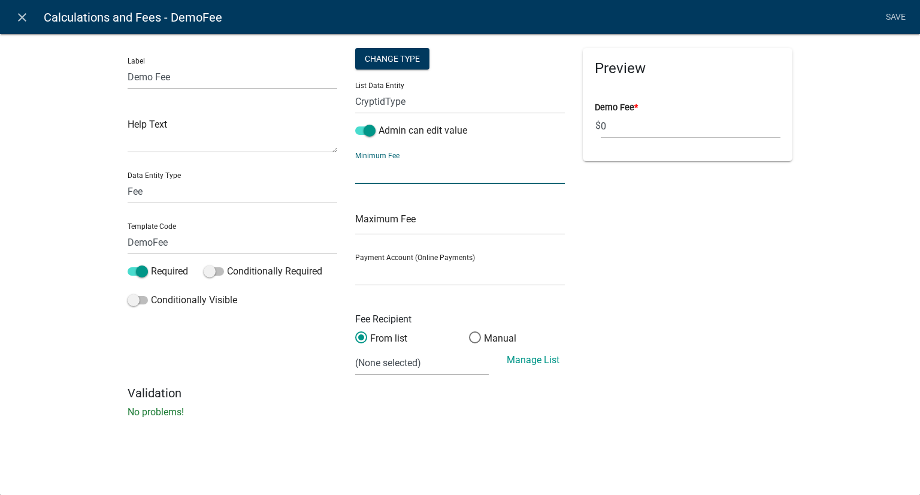
click at [431, 173] on input "text" at bounding box center [460, 171] width 210 height 25
click at [419, 104] on select "APPLICATION_STATUS CryptidType CURRENT_ACTIVITY PARENT_APPLICATION_STATUS WORKF…" at bounding box center [460, 101] width 210 height 25
click at [271, 373] on div "Label Demo Fee Help Text Data Entity Type Free Form Text Document Display Entit…" at bounding box center [233, 217] width 228 height 338
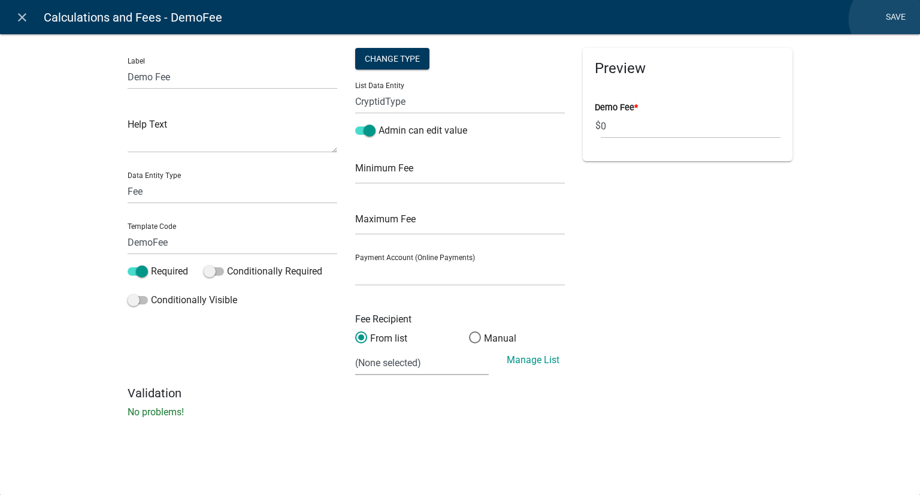
click at [887, 19] on link "Save" at bounding box center [896, 17] width 30 height 23
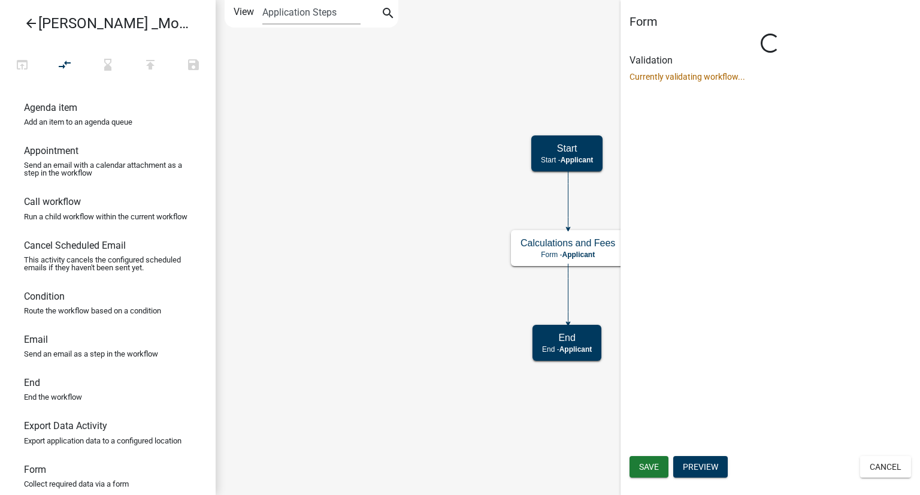
scroll to position [0, 0]
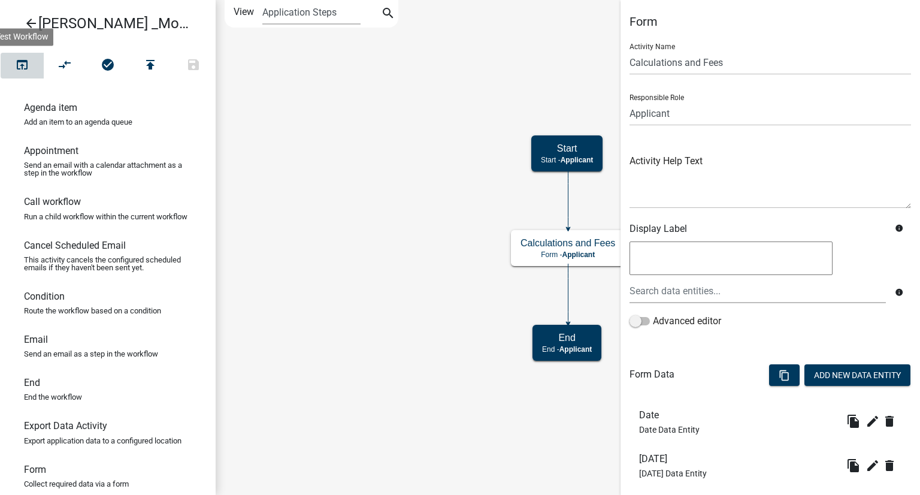
click at [26, 68] on icon "open_in_browser" at bounding box center [22, 66] width 14 height 17
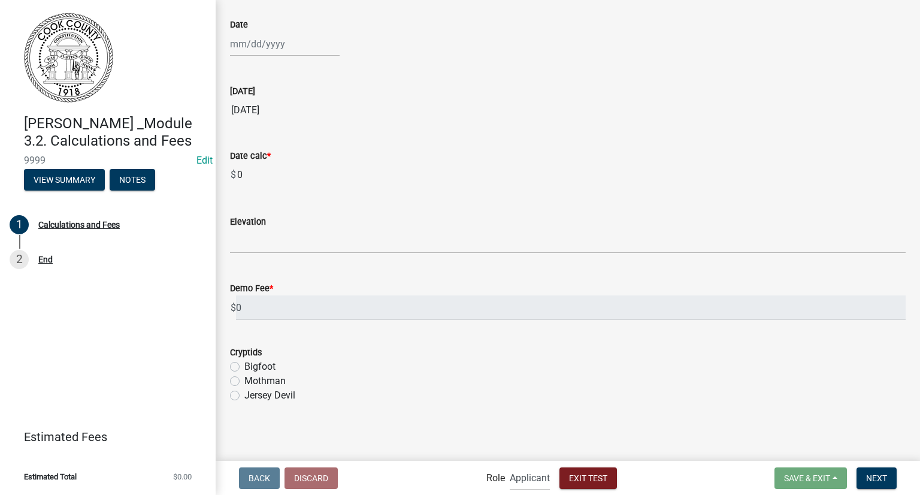
scroll to position [67, 0]
click at [244, 366] on label "Bigfoot" at bounding box center [259, 366] width 31 height 14
click at [244, 366] on input "Bigfoot" at bounding box center [248, 363] width 8 height 8
radio input "true"
click at [244, 381] on label "Mothman" at bounding box center [264, 380] width 41 height 14
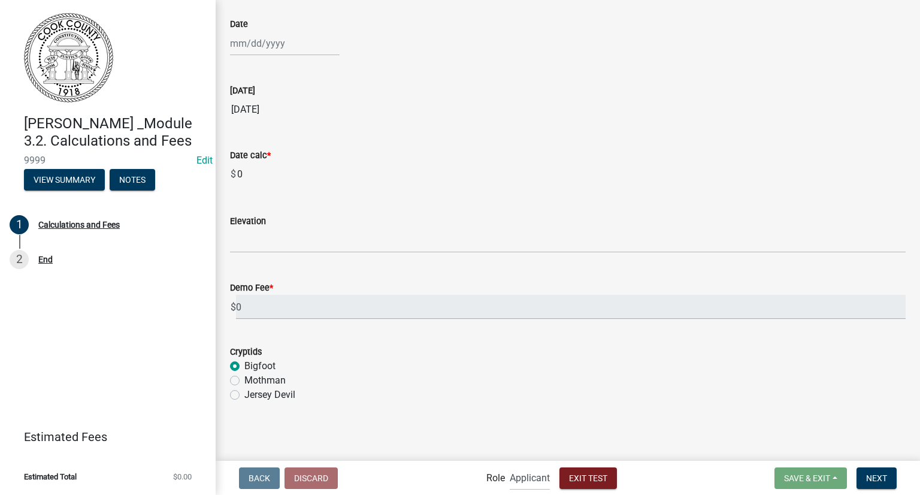
click at [244, 381] on input "Mothman" at bounding box center [248, 377] width 8 height 8
radio input "true"
click at [244, 396] on label "Jersey Devil" at bounding box center [269, 395] width 51 height 14
click at [244, 395] on input "Jersey Devil" at bounding box center [248, 392] width 8 height 8
radio input "true"
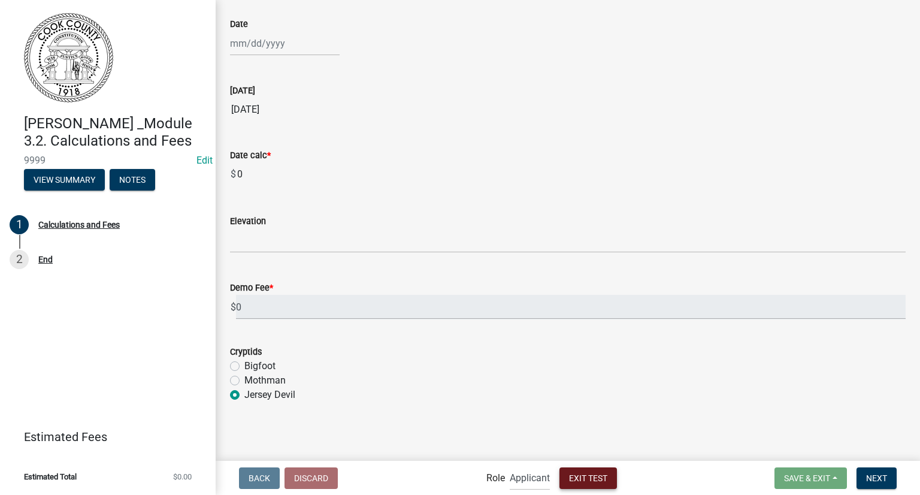
click at [596, 478] on span "Exit Test" at bounding box center [588, 478] width 38 height 10
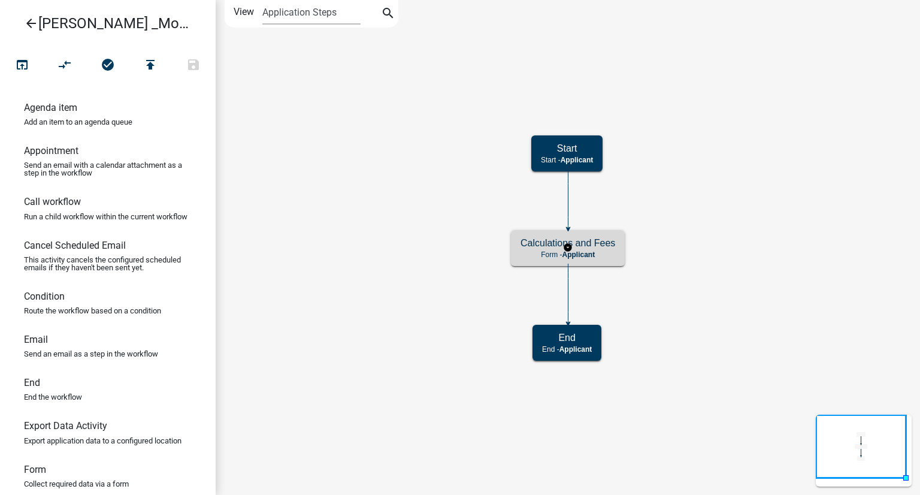
click at [534, 258] on p "Form - Applicant" at bounding box center [568, 254] width 95 height 8
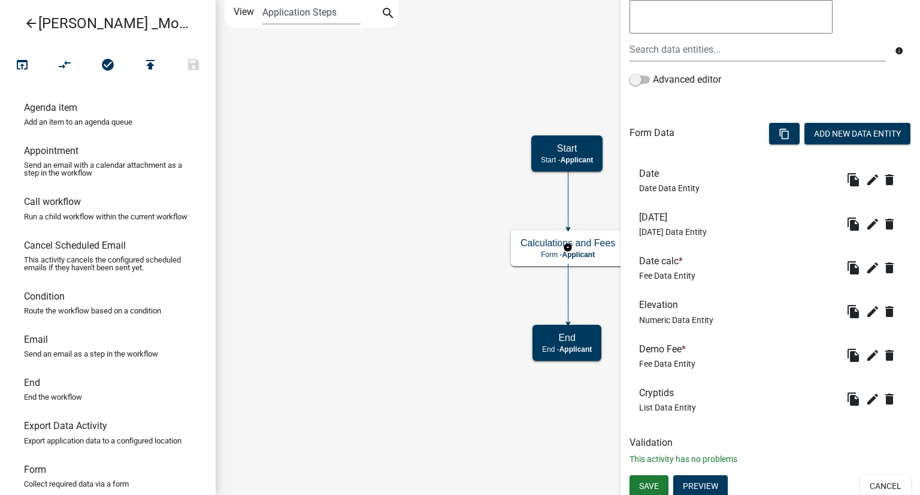
scroll to position [246, 0]
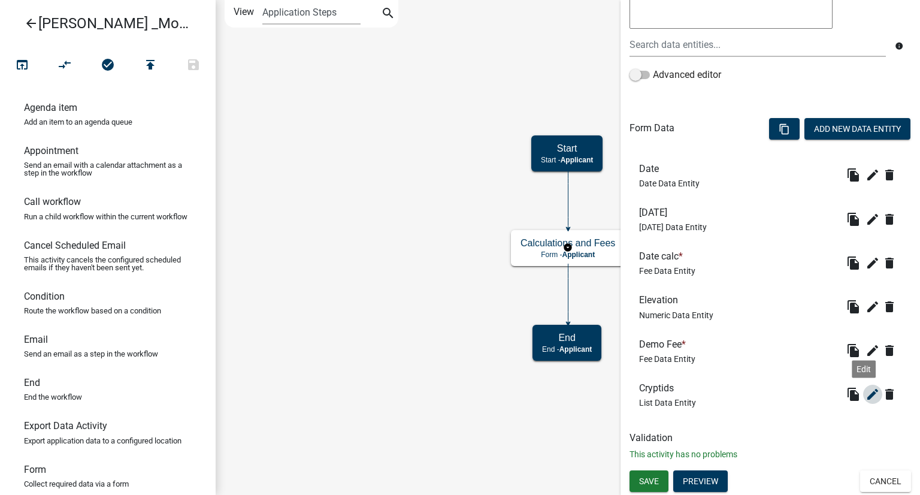
click at [866, 393] on icon "edit" at bounding box center [873, 394] width 14 height 14
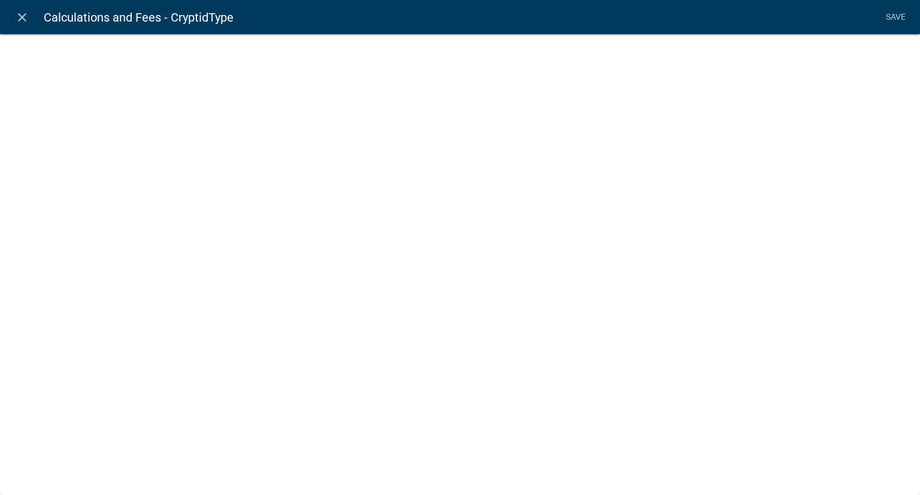
select select "list-data"
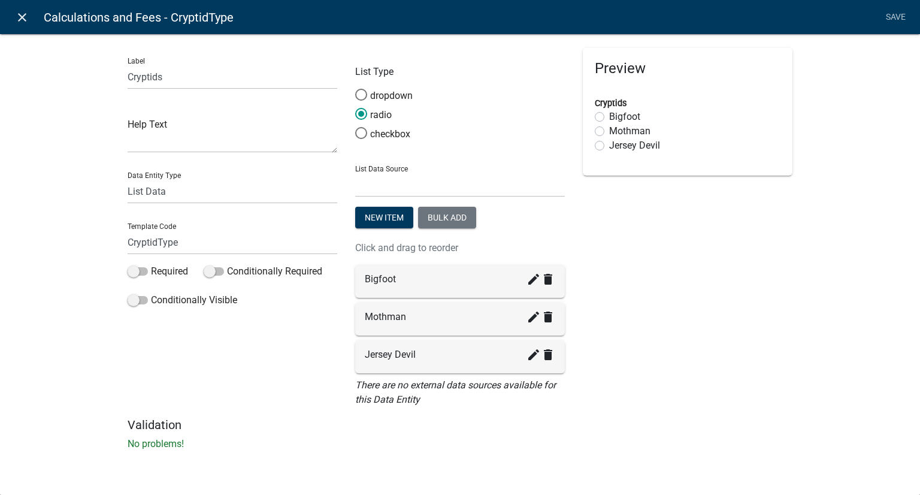
click at [19, 22] on icon "close" at bounding box center [22, 17] width 14 height 14
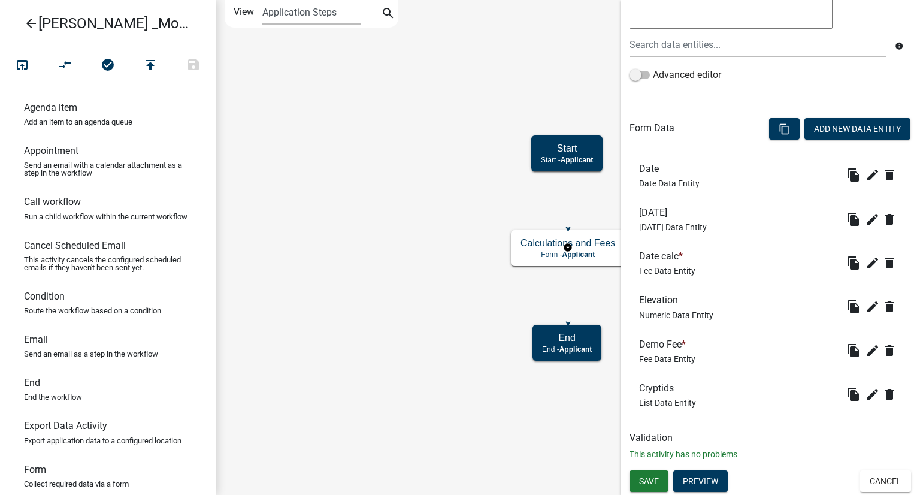
click at [666, 352] on div "Demo Fee * Fee Data Entity" at bounding box center [667, 350] width 56 height 25
click at [866, 350] on icon "edit" at bounding box center [873, 350] width 14 height 14
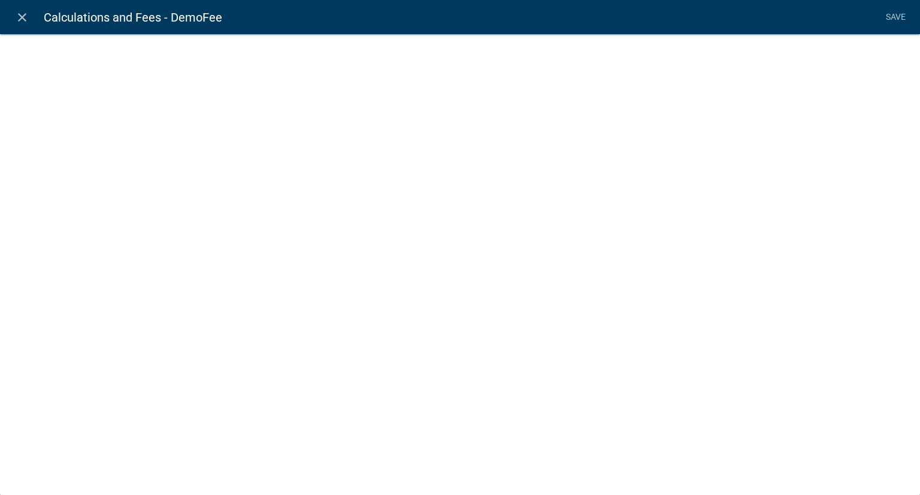
select select "fee"
select select "CryptidType"
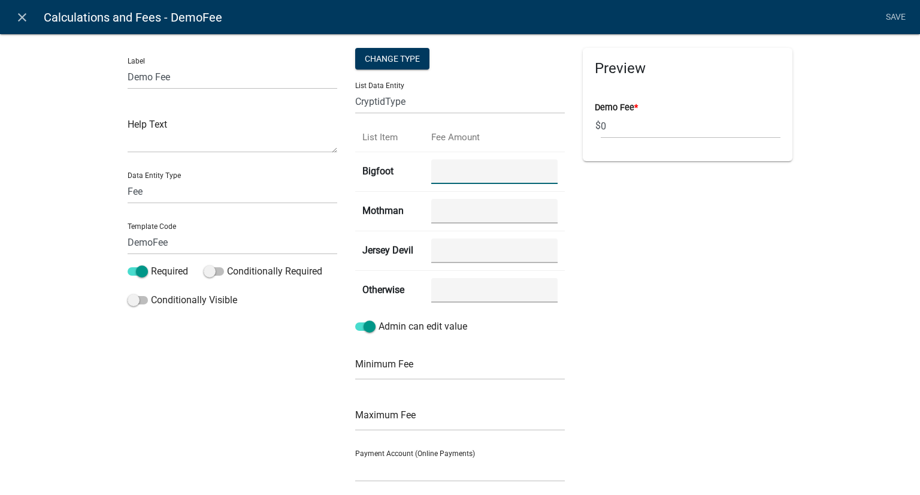
click at [457, 180] on input "number" at bounding box center [494, 171] width 126 height 25
type input "0"
click at [546, 172] on input "0" at bounding box center [494, 171] width 126 height 25
type input "100"
click at [500, 214] on input "number" at bounding box center [494, 211] width 126 height 25
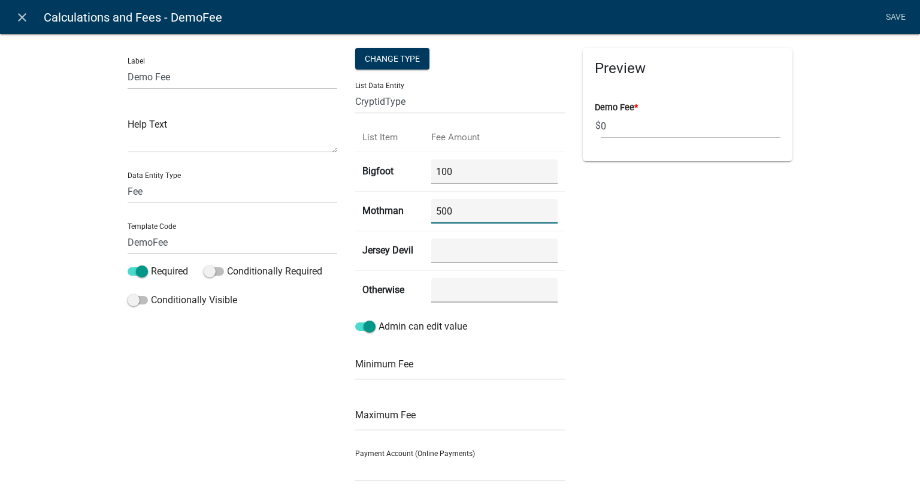
type input "500"
click at [497, 248] on Devil "number" at bounding box center [494, 250] width 126 height 25
type Devil "100"
click at [488, 288] on input "number" at bounding box center [494, 290] width 126 height 25
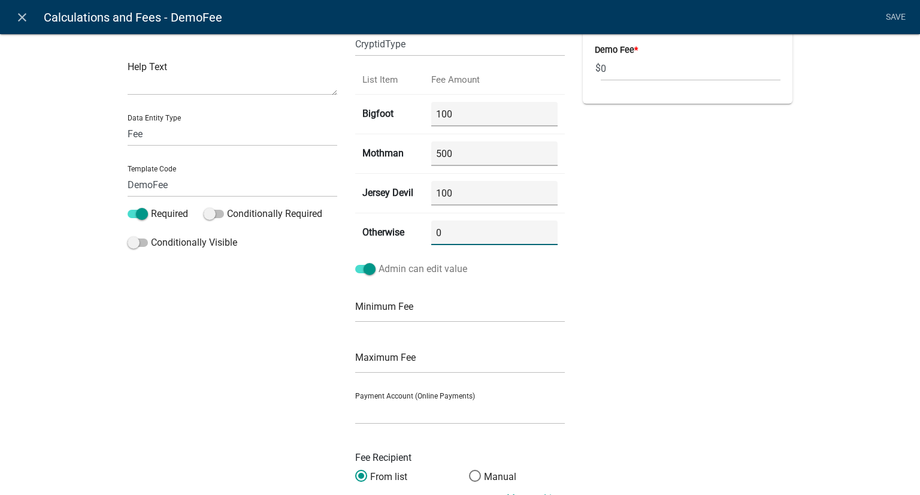
scroll to position [0, 0]
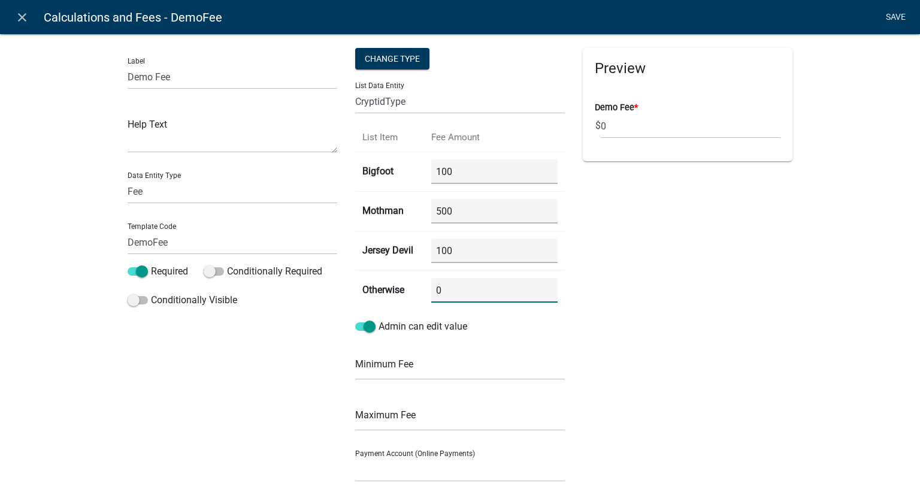
type input "0"
click at [896, 11] on link "Save" at bounding box center [896, 17] width 30 height 23
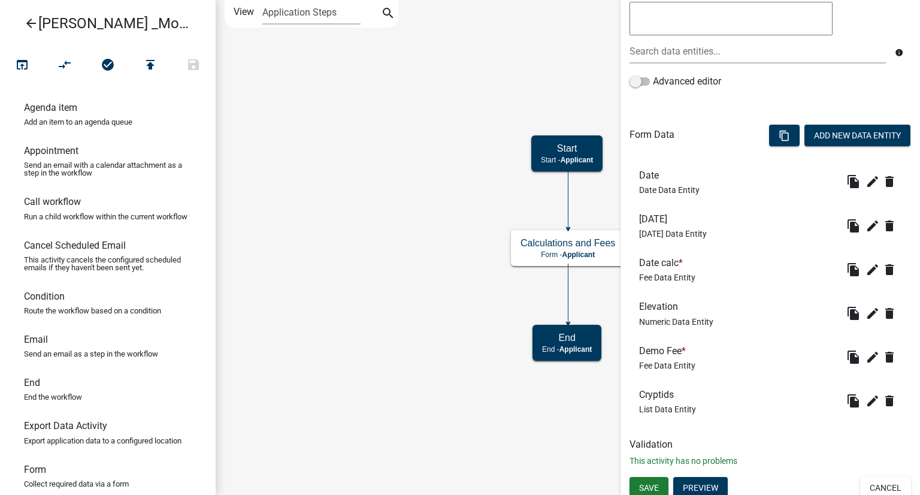
scroll to position [246, 0]
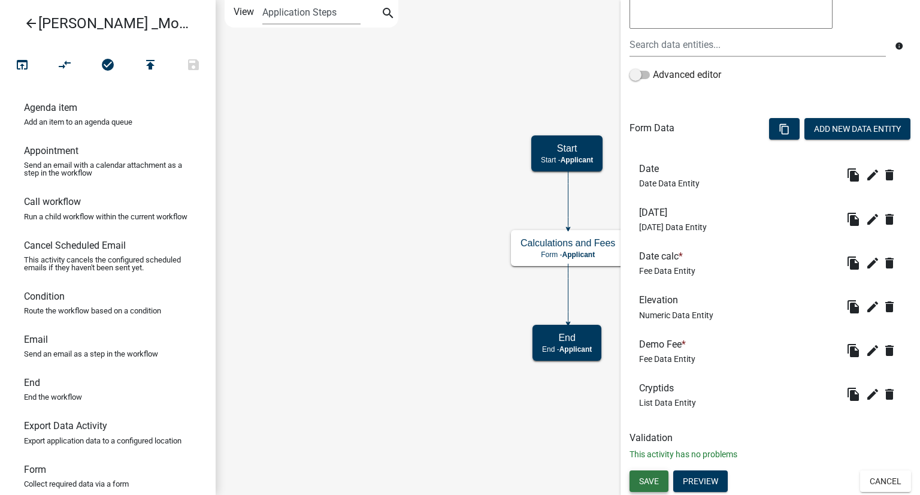
click at [648, 483] on span "Save" at bounding box center [649, 481] width 20 height 10
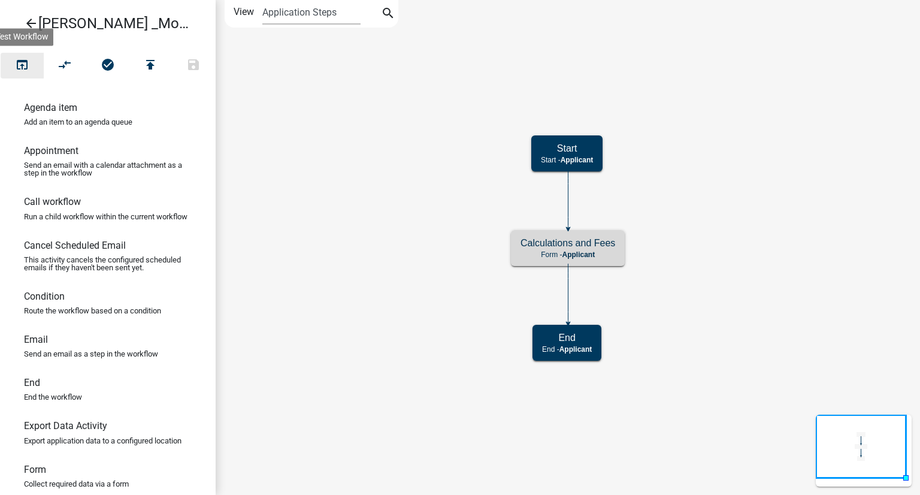
click at [20, 67] on icon "open_in_browser" at bounding box center [22, 66] width 14 height 17
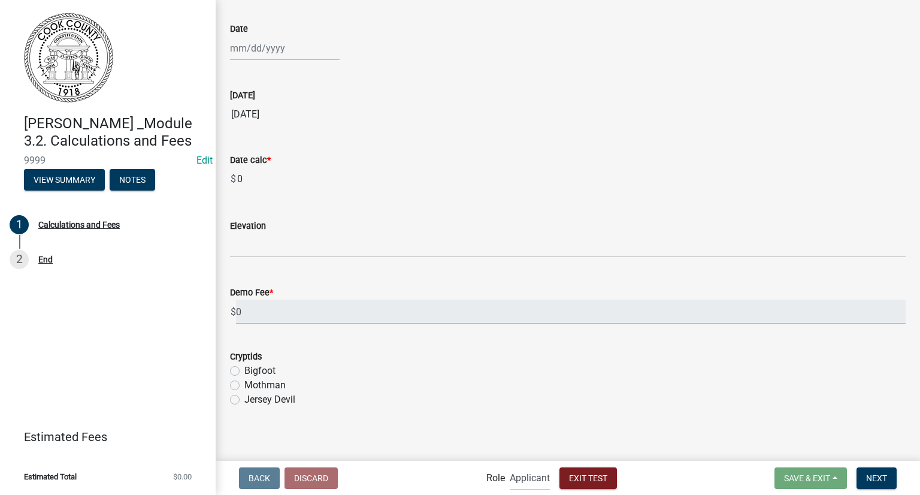
scroll to position [67, 0]
click at [244, 365] on label "Bigfoot" at bounding box center [259, 366] width 31 height 14
click at [244, 365] on input "Bigfoot" at bounding box center [248, 363] width 8 height 8
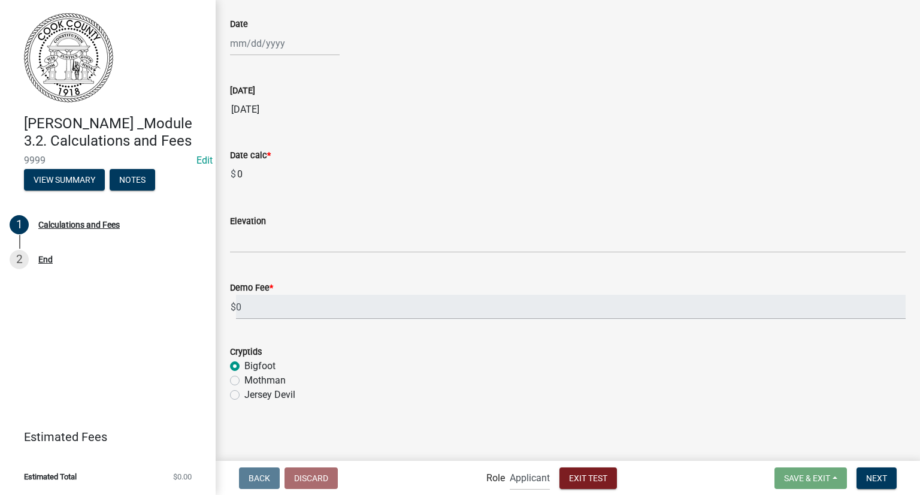
radio input "true"
click at [244, 381] on label "Mothman" at bounding box center [264, 380] width 41 height 14
click at [244, 381] on input "Mothman" at bounding box center [248, 377] width 8 height 8
radio input "true"
click at [558, 483] on form "Role Applicant Admin Exit Test" at bounding box center [553, 478] width 135 height 25
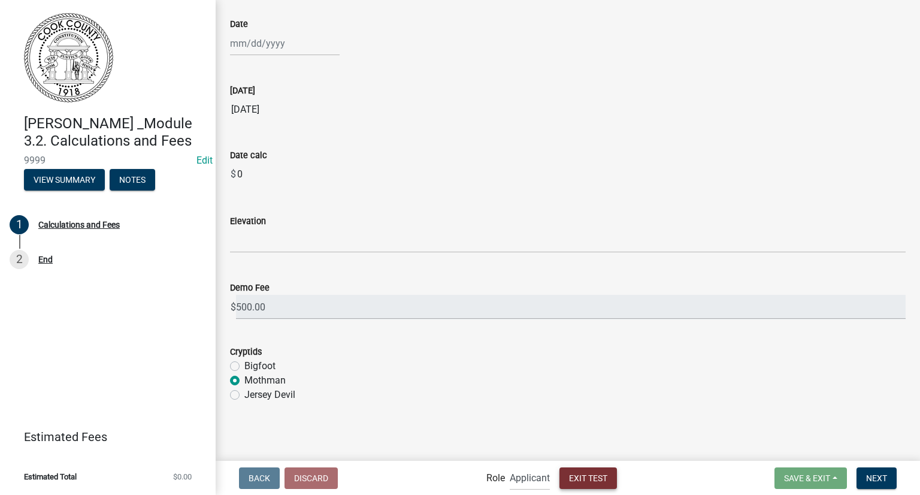
click at [566, 480] on button "Exit Test" at bounding box center [589, 478] width 58 height 22
